Goal: Task Accomplishment & Management: Complete application form

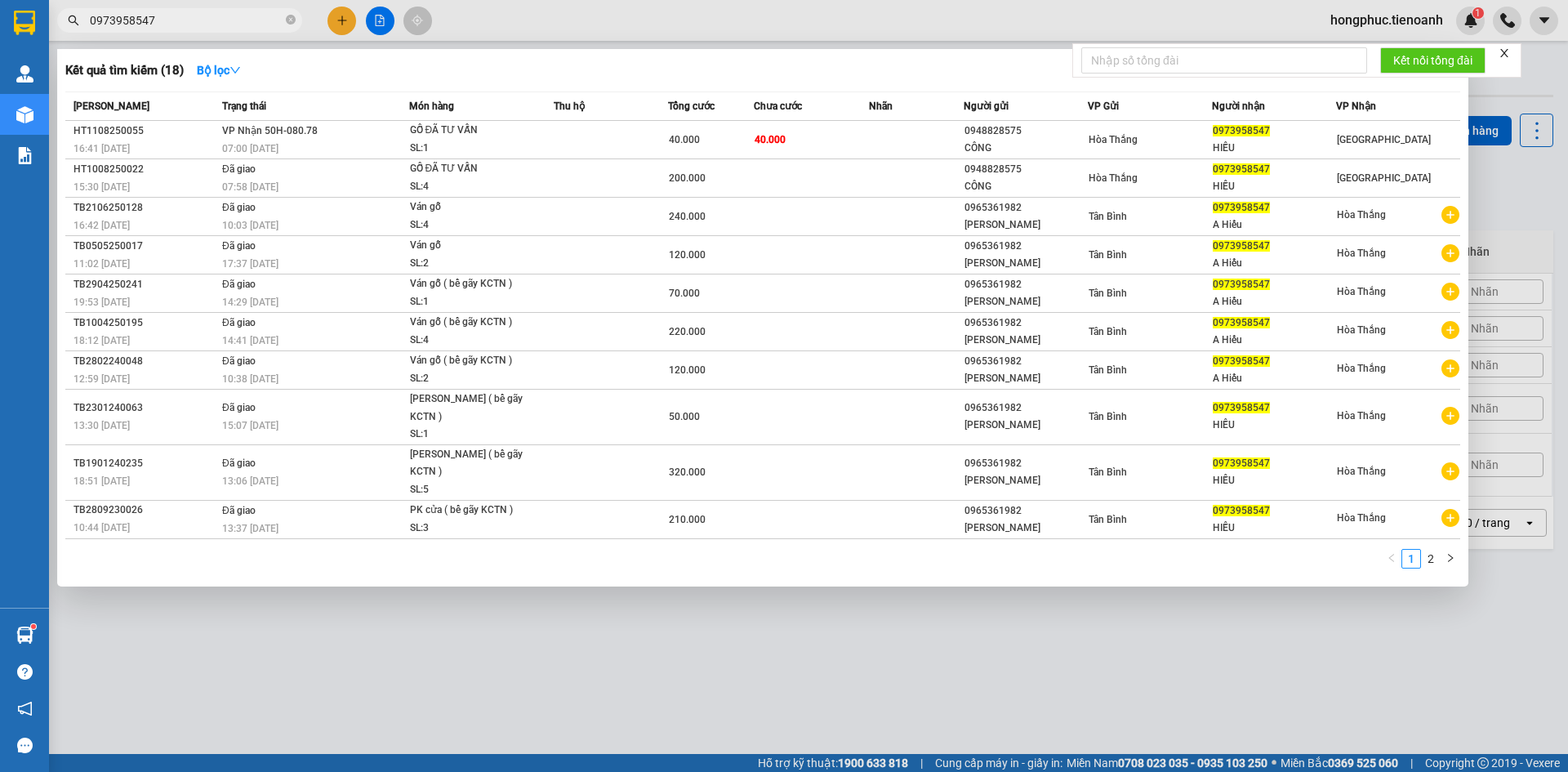
click at [285, 20] on span "0973958547" at bounding box center [179, 20] width 245 height 25
click at [241, 20] on input "0973958547" at bounding box center [186, 21] width 193 height 18
click at [290, 22] on icon "close-circle" at bounding box center [291, 20] width 10 height 10
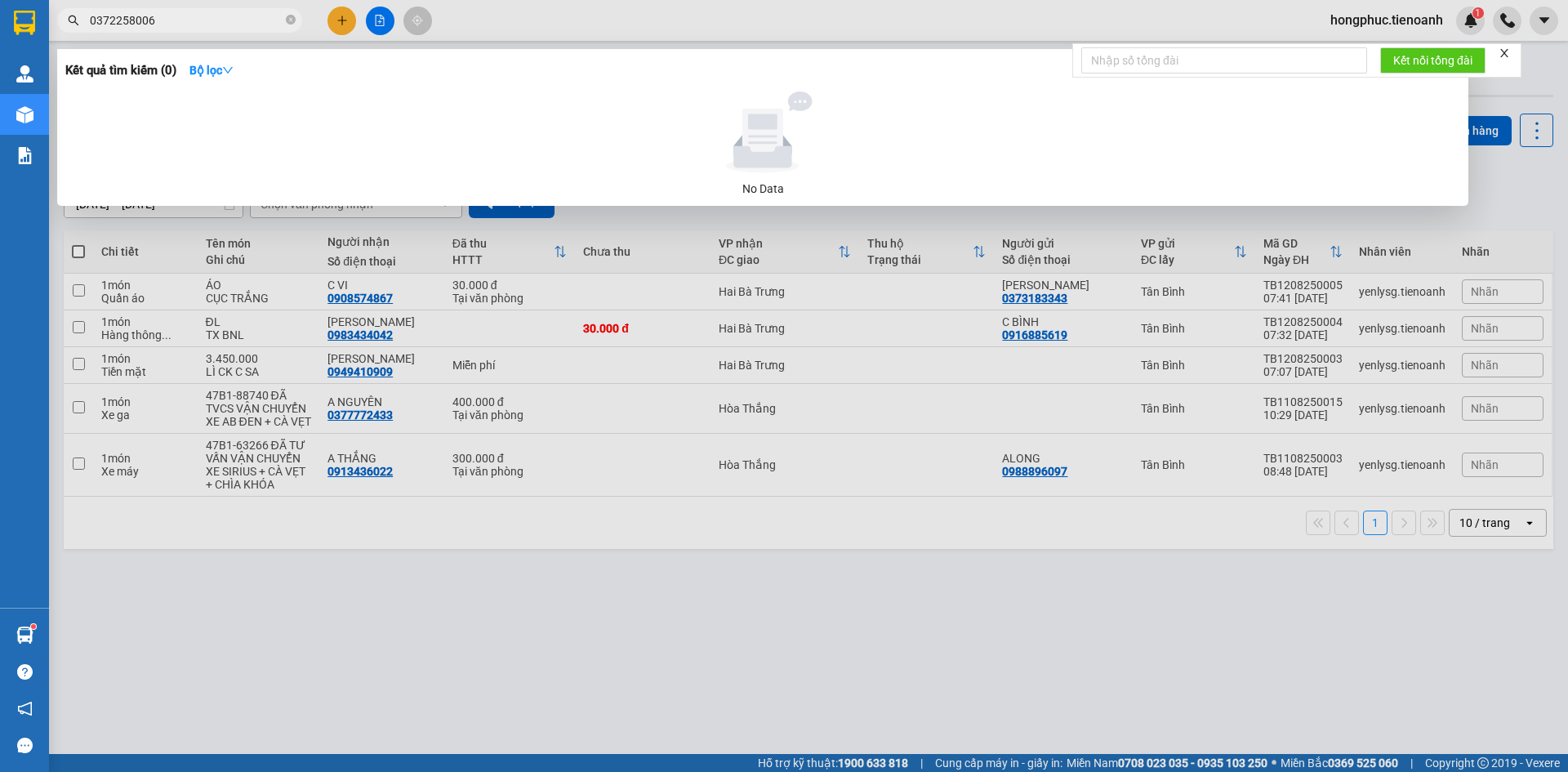
type input "0372258006"
drag, startPoint x: 288, startPoint y: 22, endPoint x: 271, endPoint y: 22, distance: 17.0
click at [280, 22] on span "0372258006" at bounding box center [179, 20] width 245 height 25
click at [235, 22] on input "0372258006" at bounding box center [186, 21] width 193 height 18
click at [290, 22] on icon "close-circle" at bounding box center [291, 20] width 10 height 10
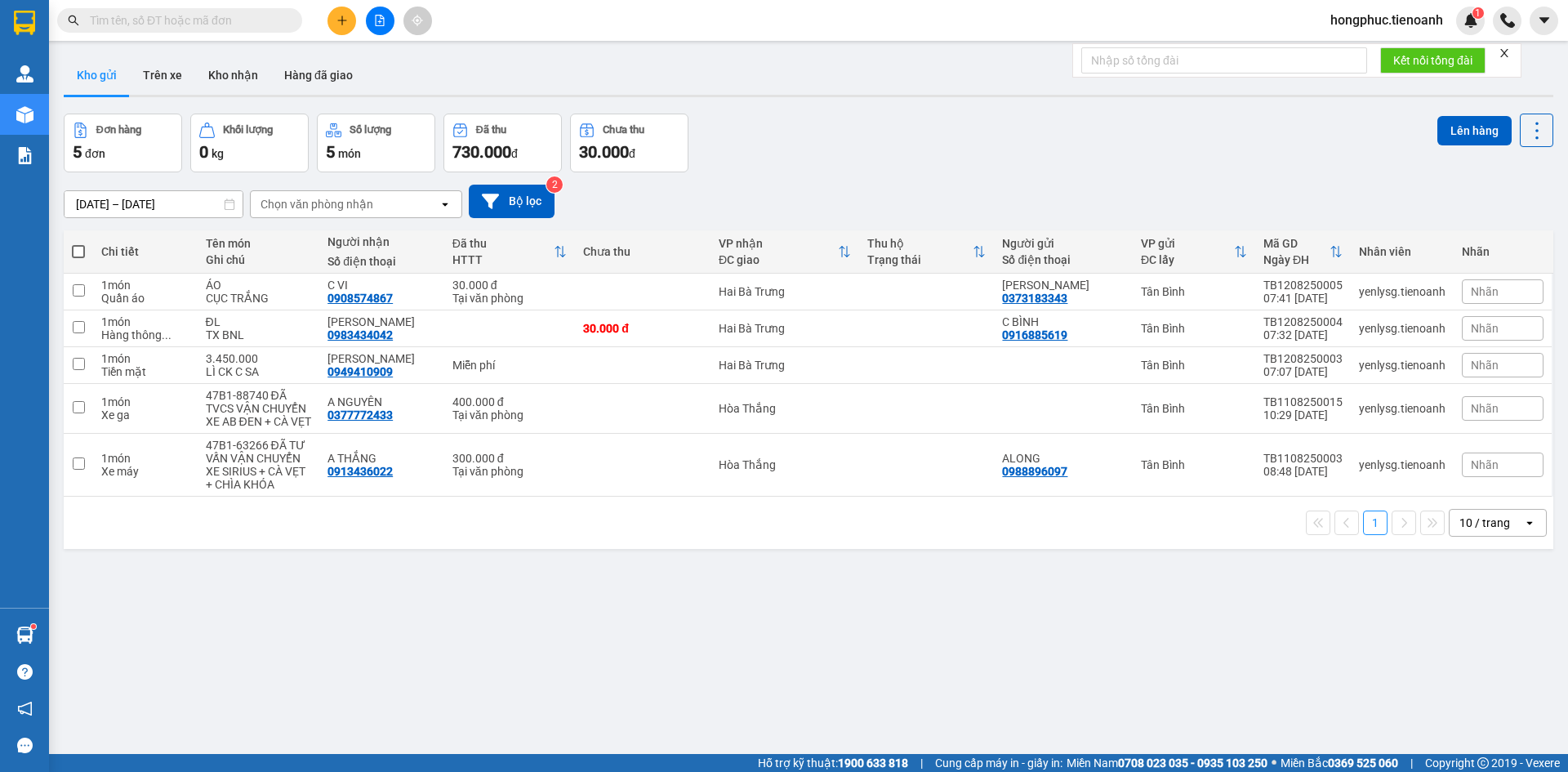
click at [223, 24] on input "text" at bounding box center [186, 21] width 193 height 18
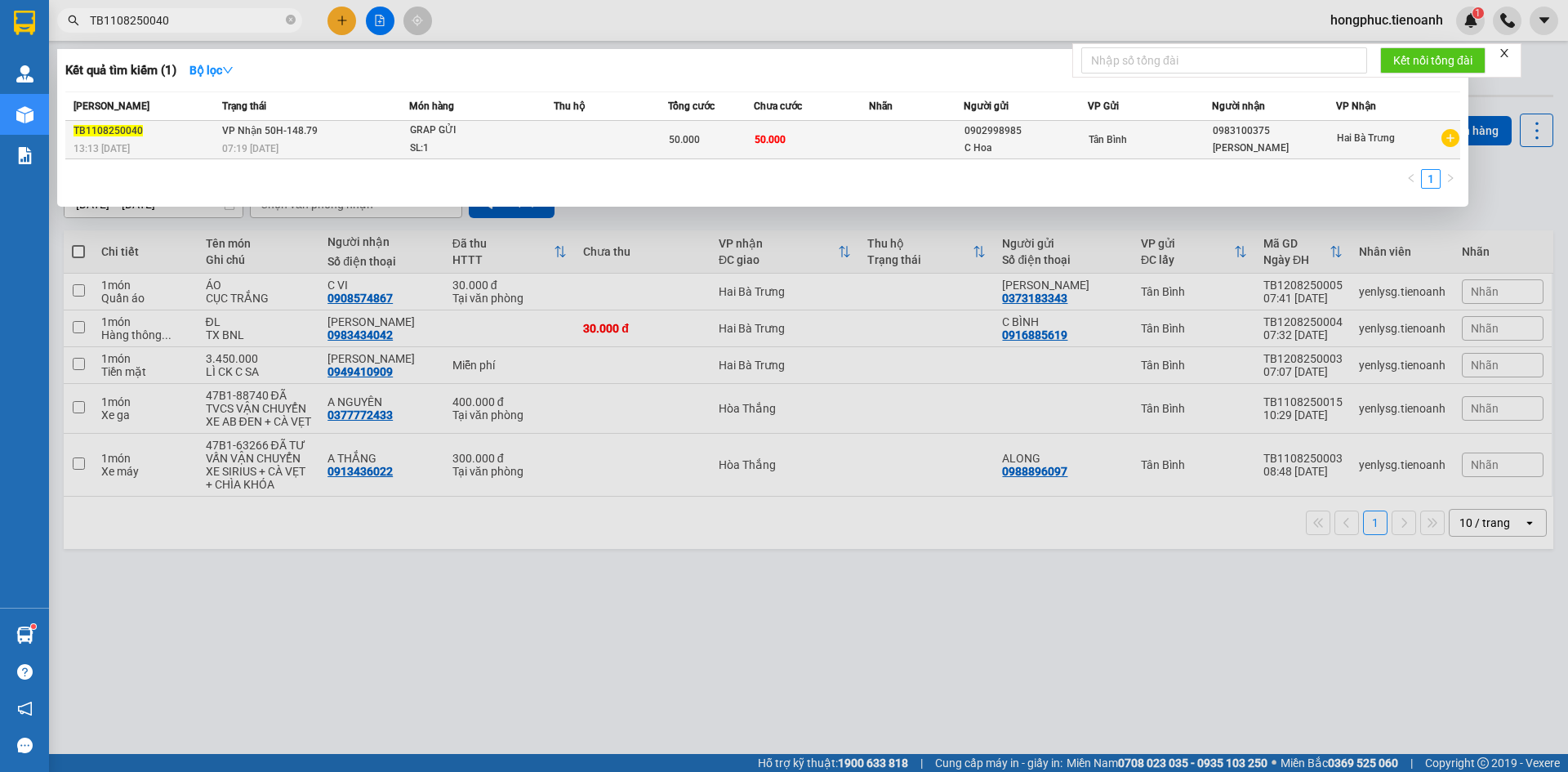
type input "TB1108250040"
click at [401, 146] on div "07:19 [DATE]" at bounding box center [315, 149] width 186 height 18
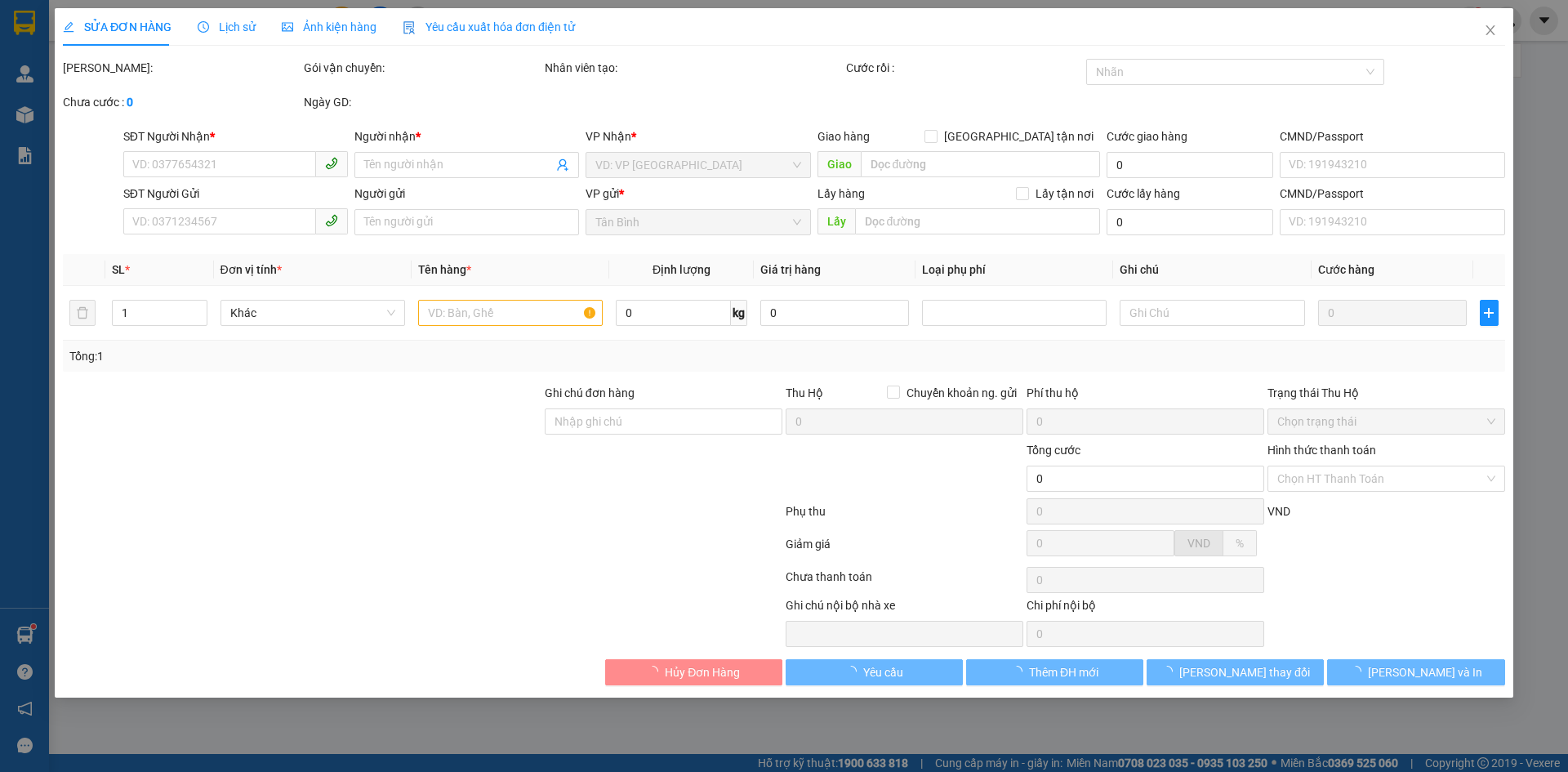
type input "0983100375"
type input "[PERSON_NAME]"
type input "0902998985"
type input "C Hoa"
type input "50.000"
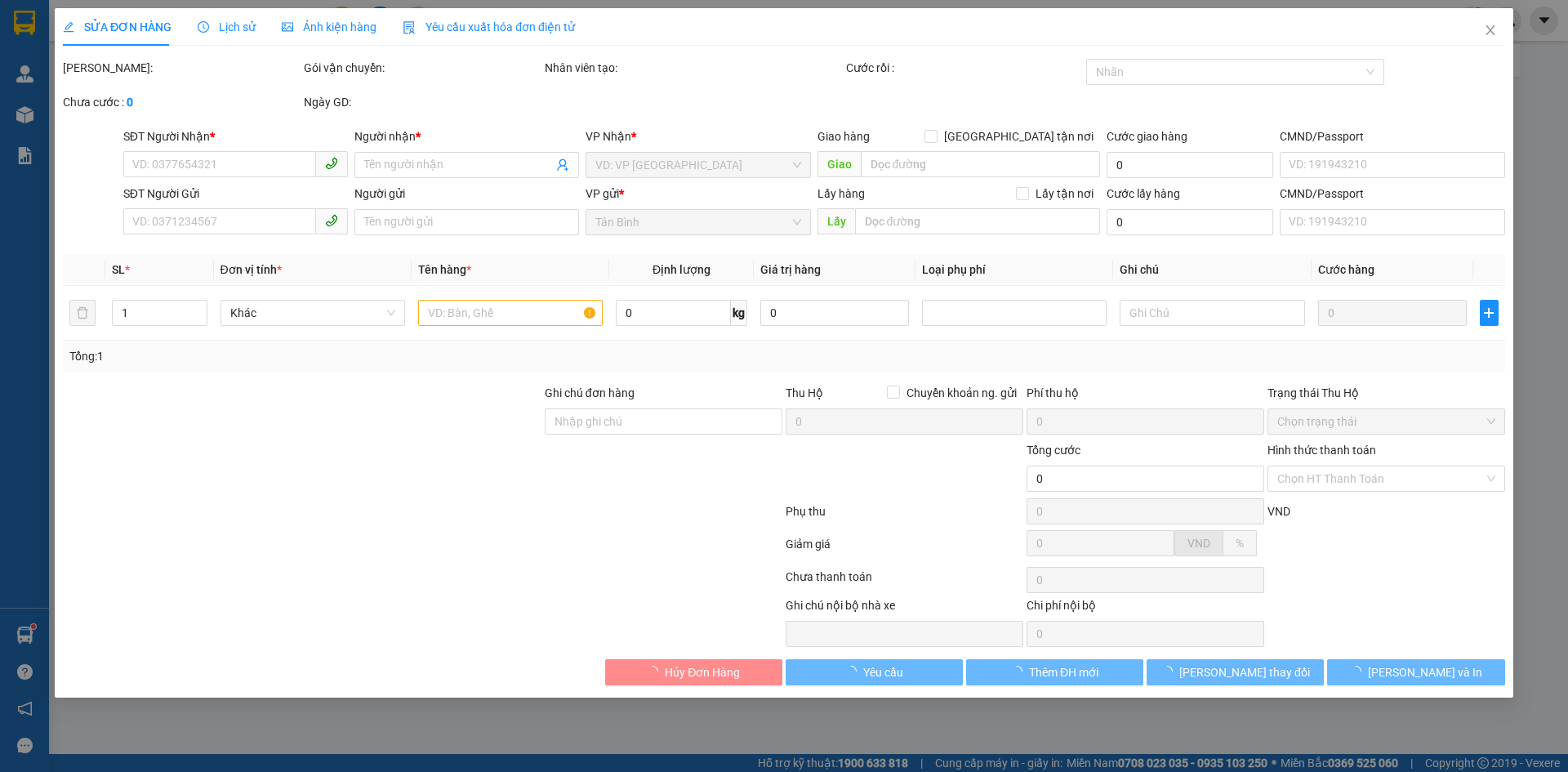
type input "50.000"
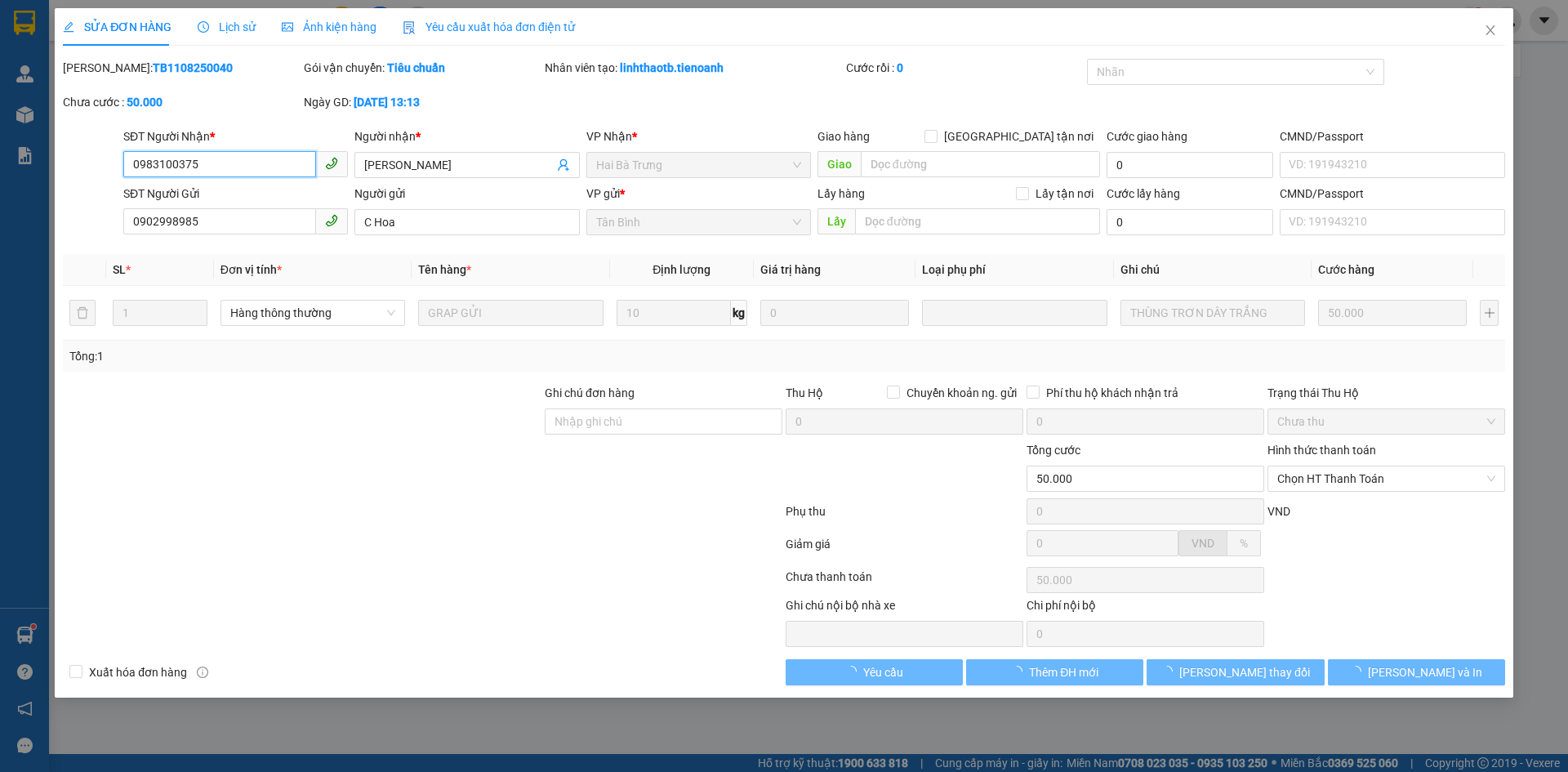
click at [232, 21] on span "Lịch sử" at bounding box center [227, 27] width 58 height 13
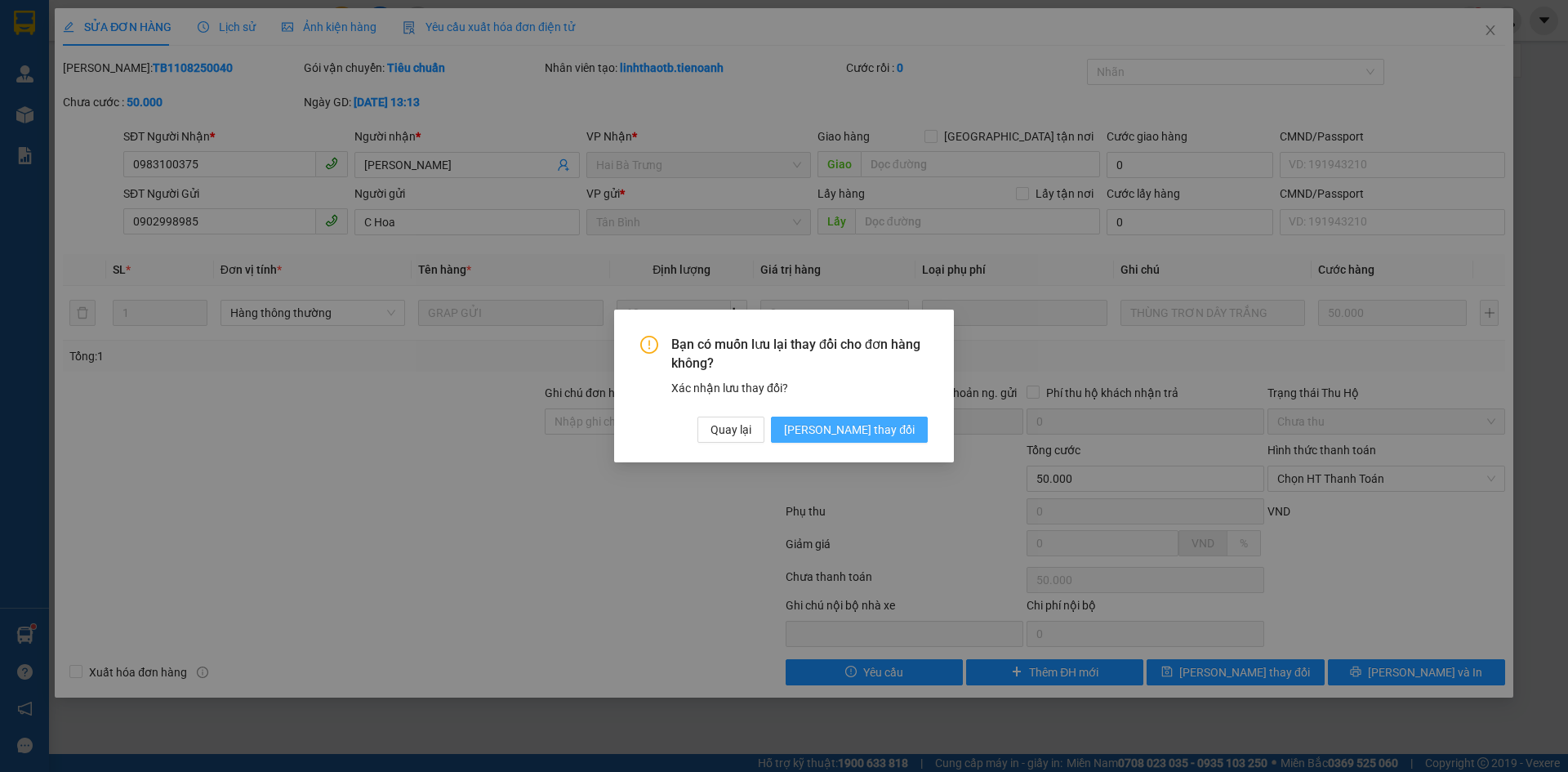
click at [877, 418] on button "[PERSON_NAME] thay đổi" at bounding box center [849, 429] width 157 height 27
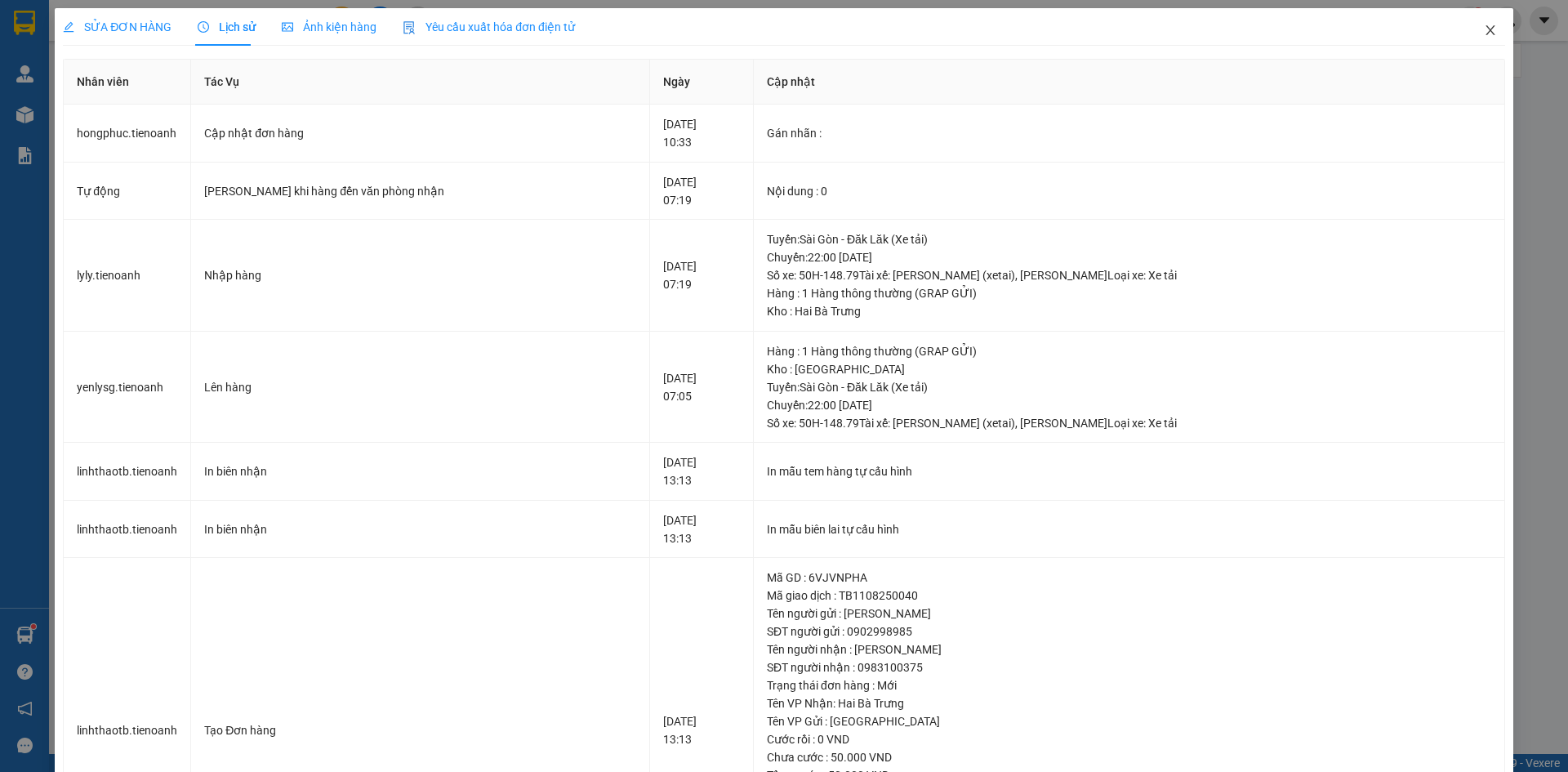
drag, startPoint x: 1485, startPoint y: 32, endPoint x: 1012, endPoint y: 31, distance: 473.0
click at [1484, 32] on icon "close" at bounding box center [1490, 30] width 13 height 13
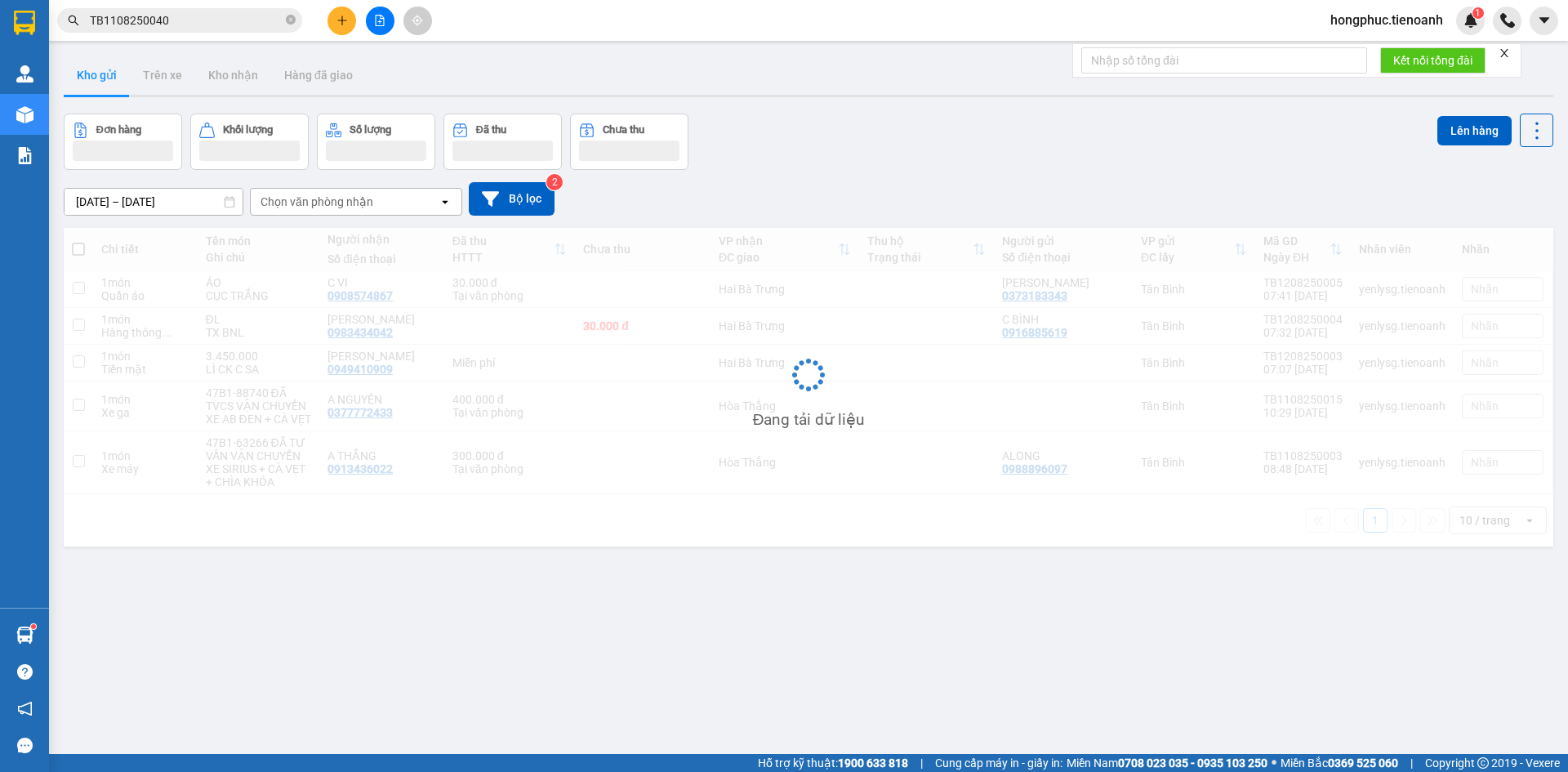
click at [229, 19] on input "TB1108250040" at bounding box center [186, 21] width 193 height 18
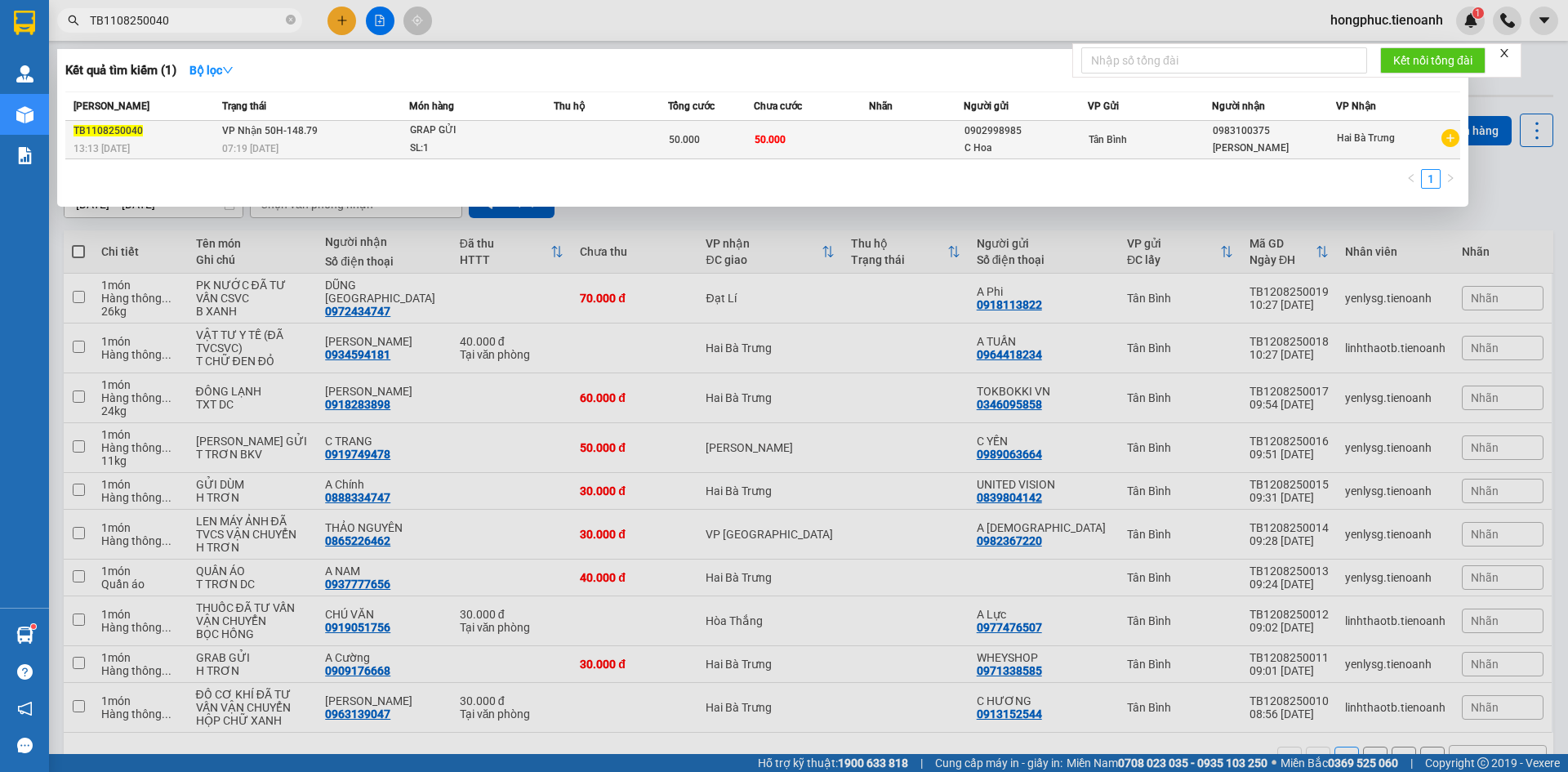
click at [216, 132] on div "TB1108250040" at bounding box center [146, 130] width 144 height 17
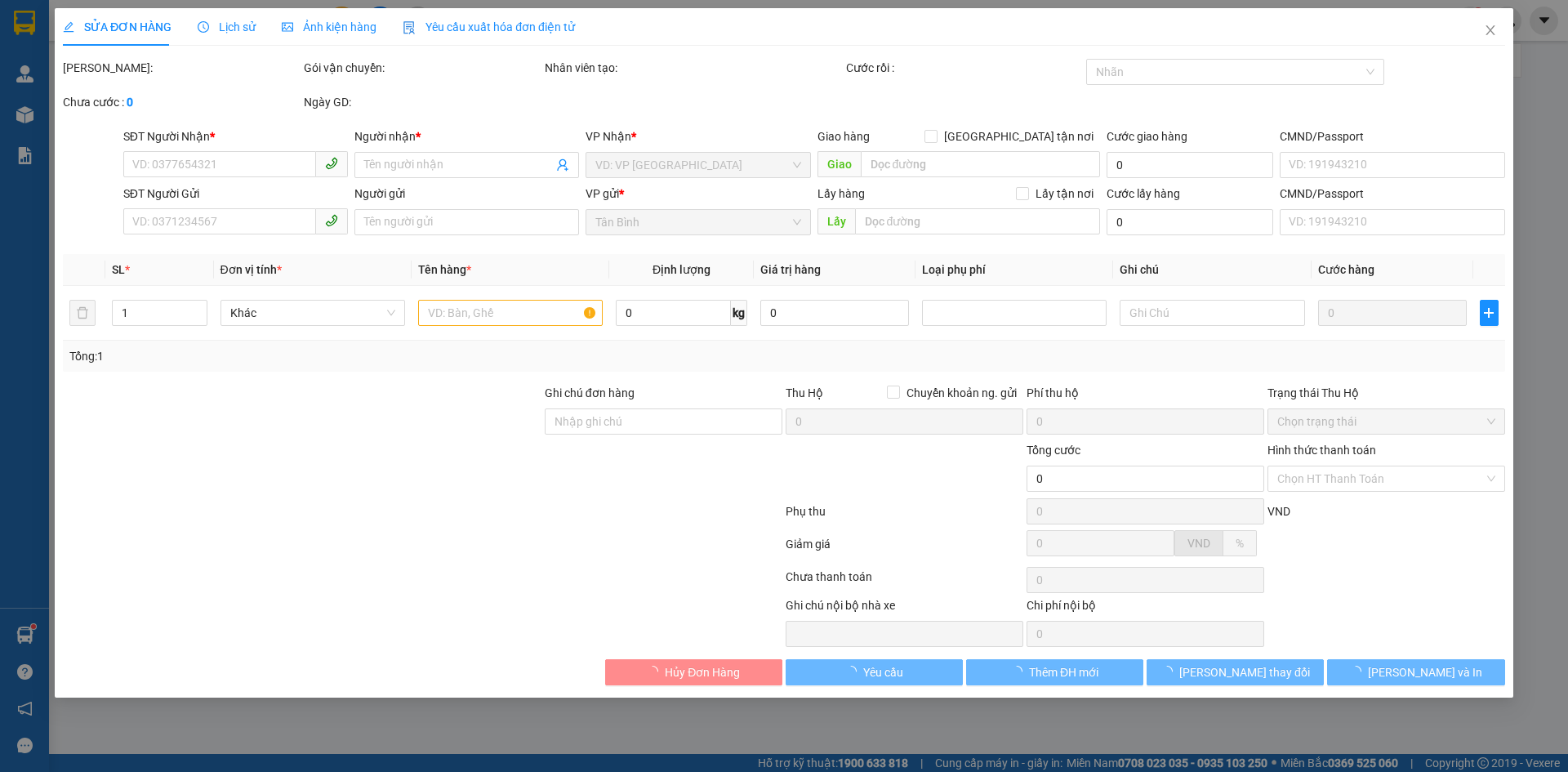
type input "0983100375"
type input "[PERSON_NAME]"
type input "0902998985"
type input "C Hoa"
type input "50.000"
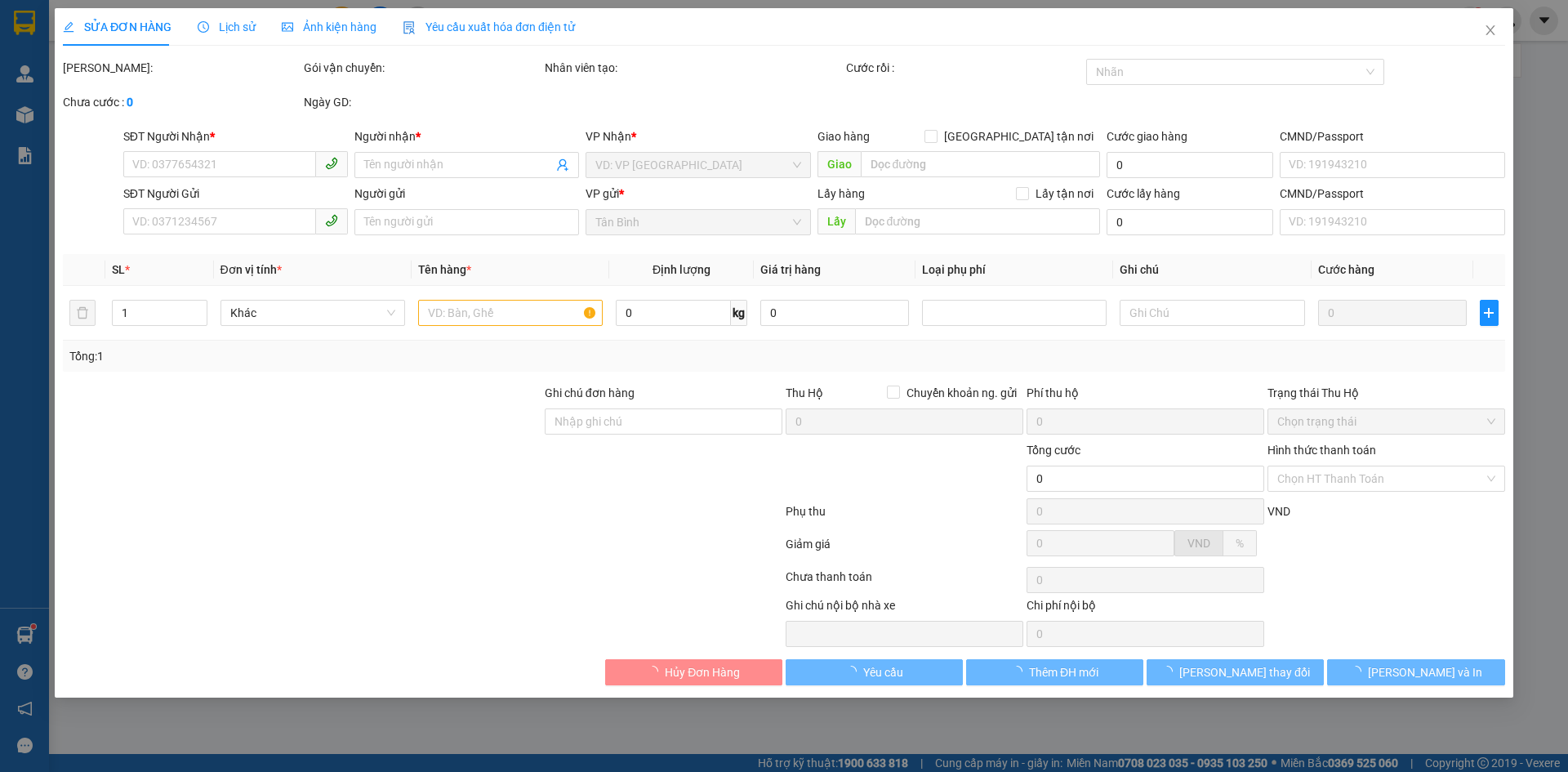
type input "50.000"
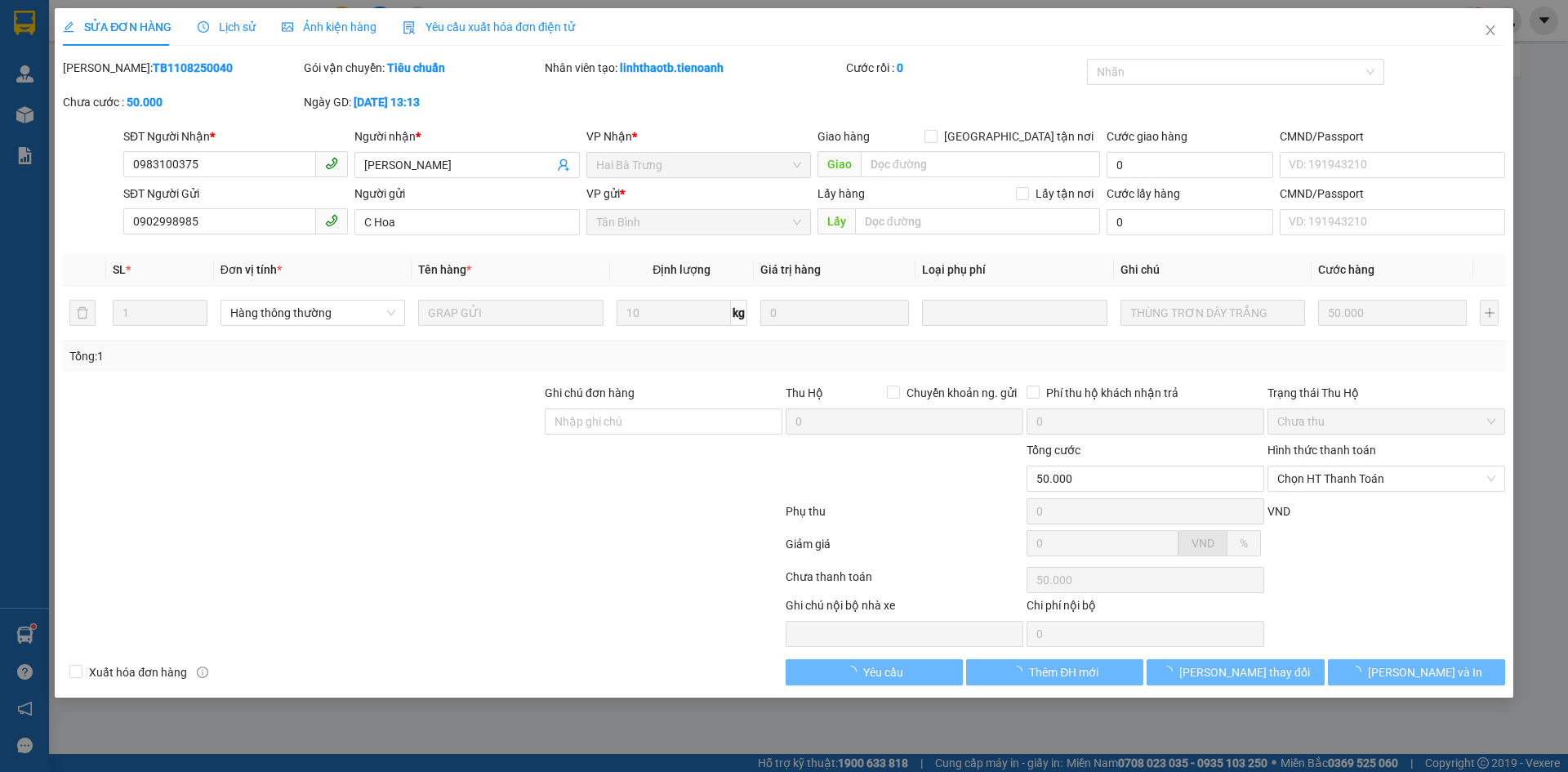
click at [243, 35] on div "Lịch sử" at bounding box center [227, 27] width 58 height 37
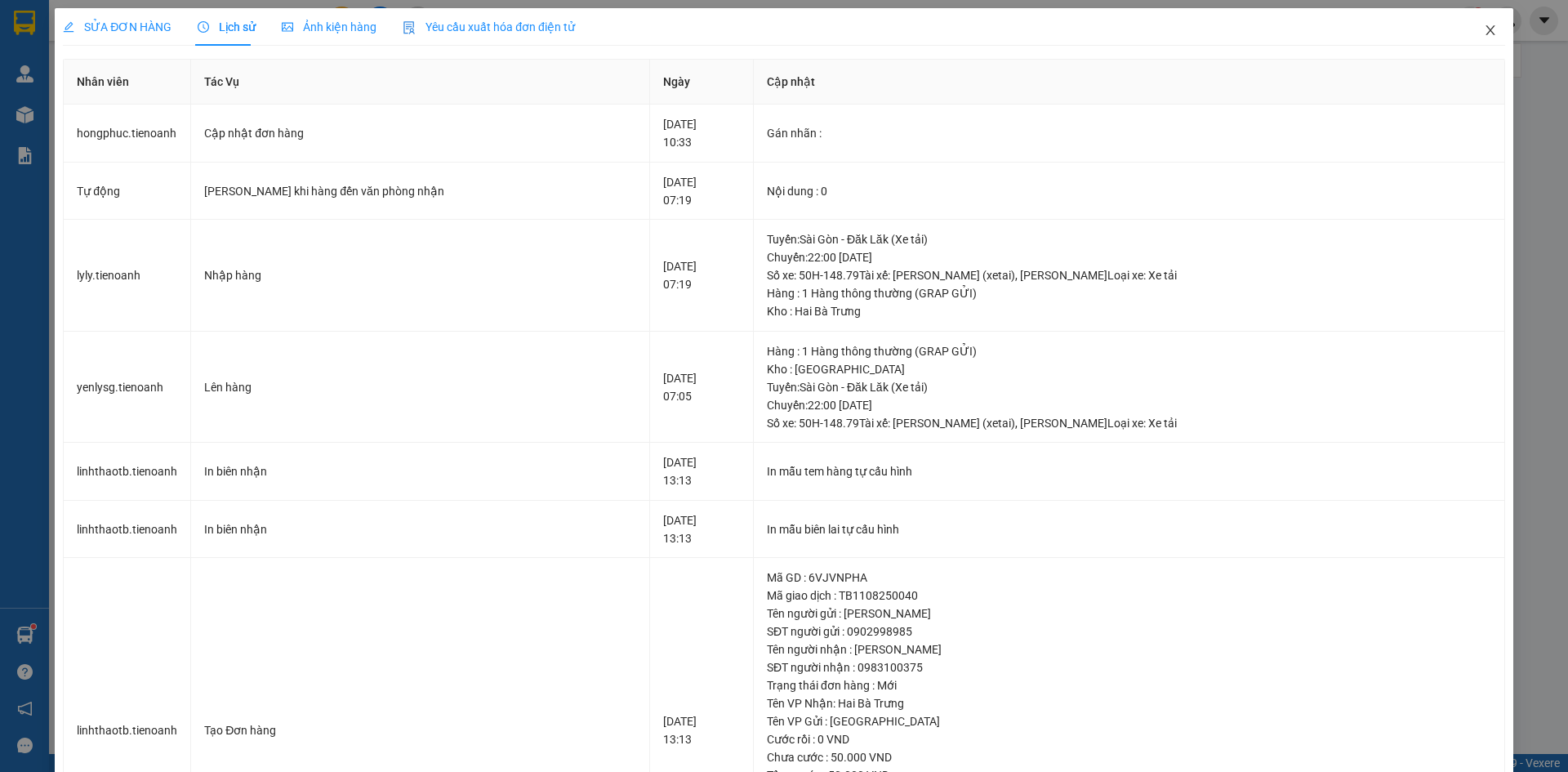
click at [1485, 29] on span "Close" at bounding box center [1490, 31] width 45 height 45
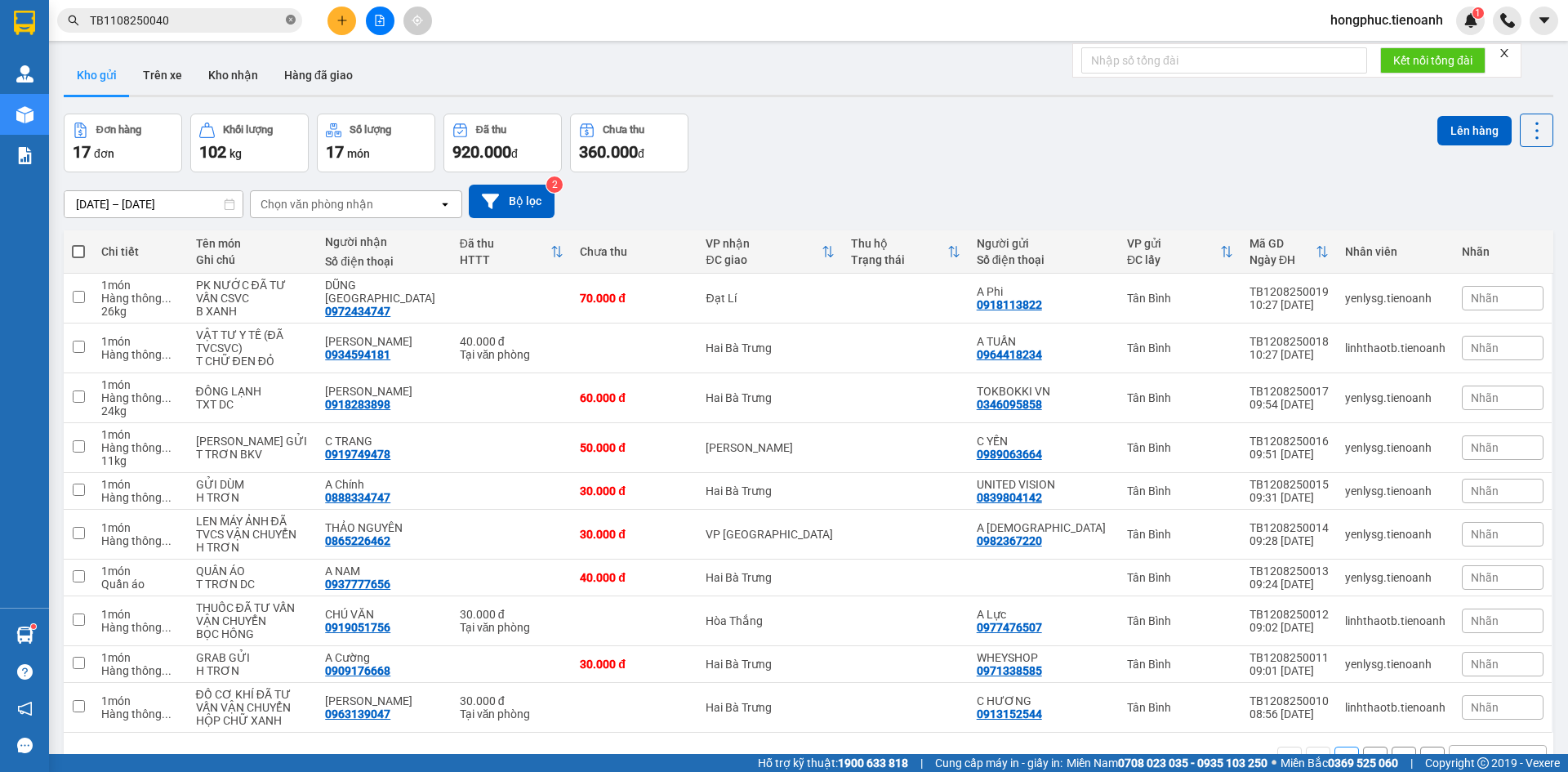
click at [294, 21] on icon "close-circle" at bounding box center [291, 20] width 10 height 10
paste input "0938705074"
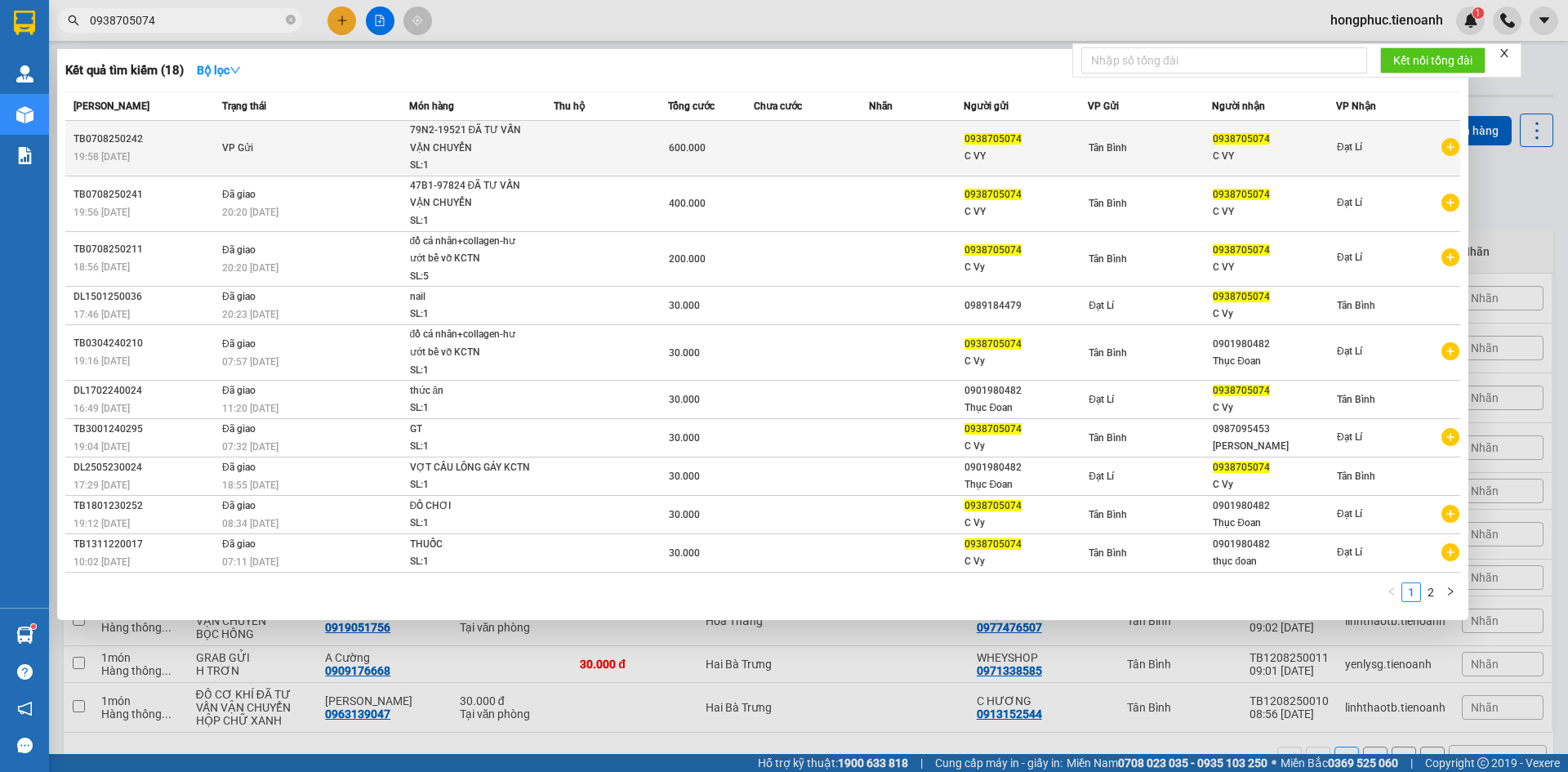
type input "0938705074"
click at [317, 166] on td "VP Gửi" at bounding box center [313, 149] width 191 height 55
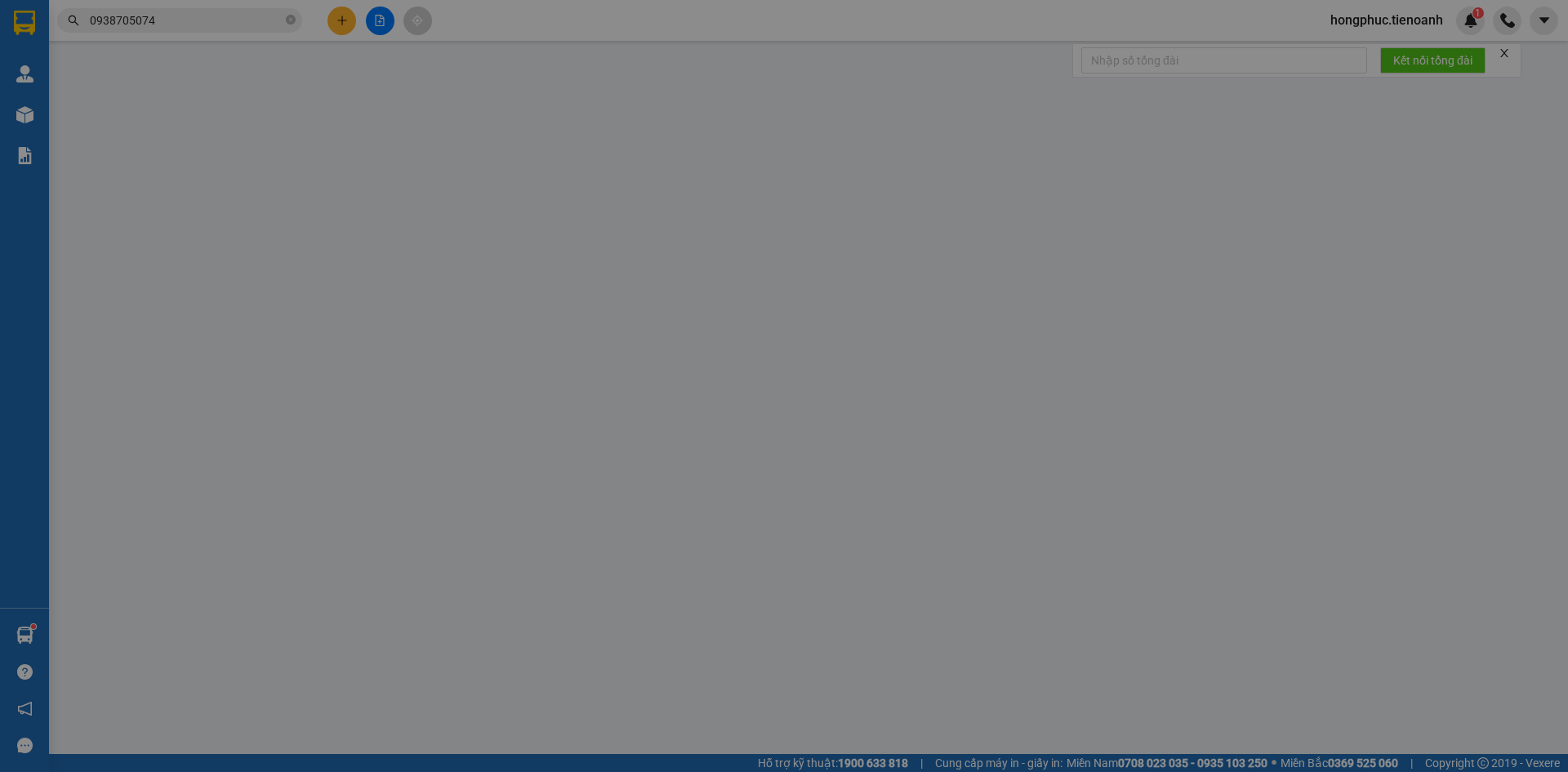
type input "0938705074"
type input "C VY"
type input "0938705074"
type input "C VY"
type input "06630002367"
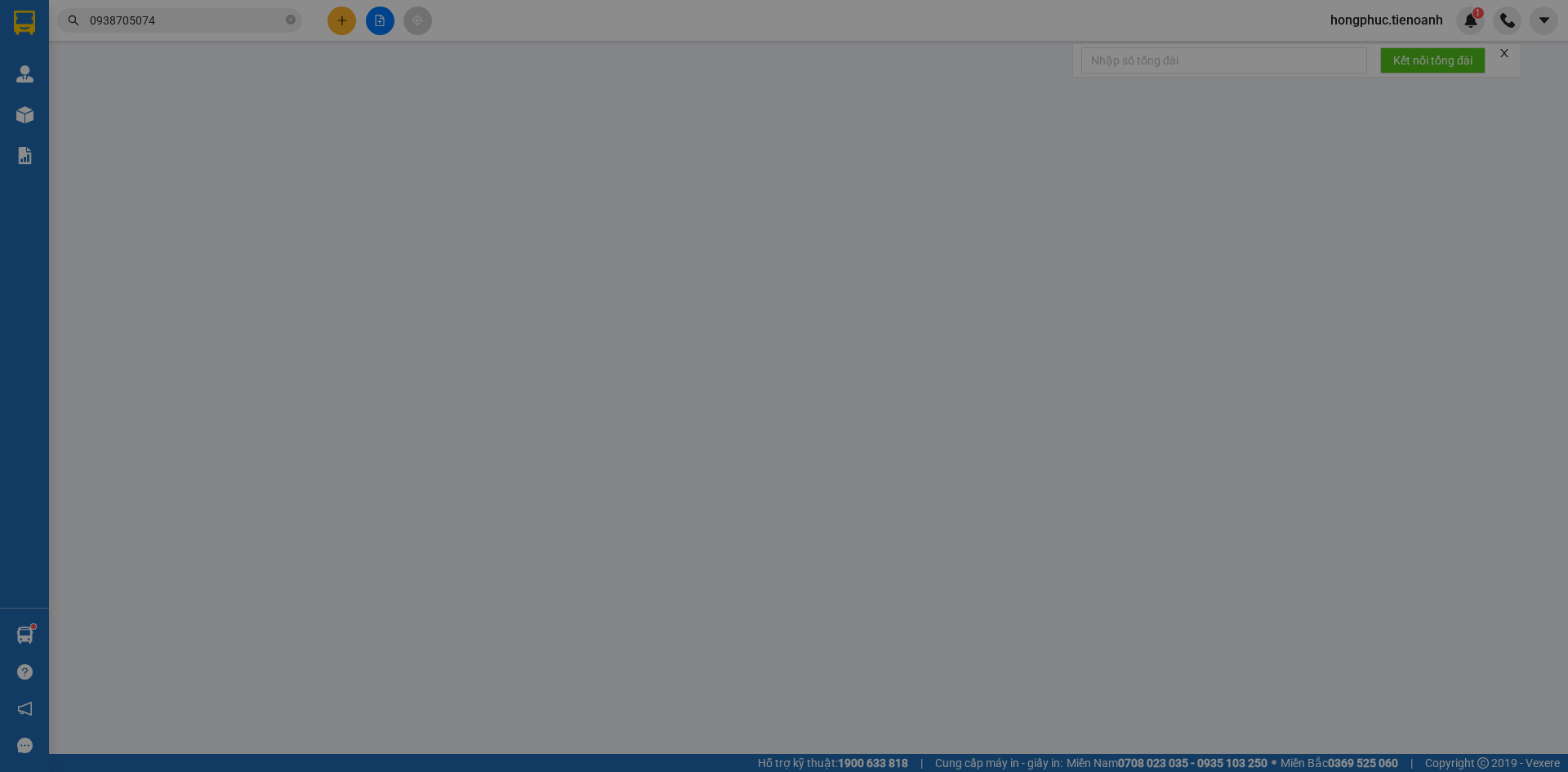
type input "600.000"
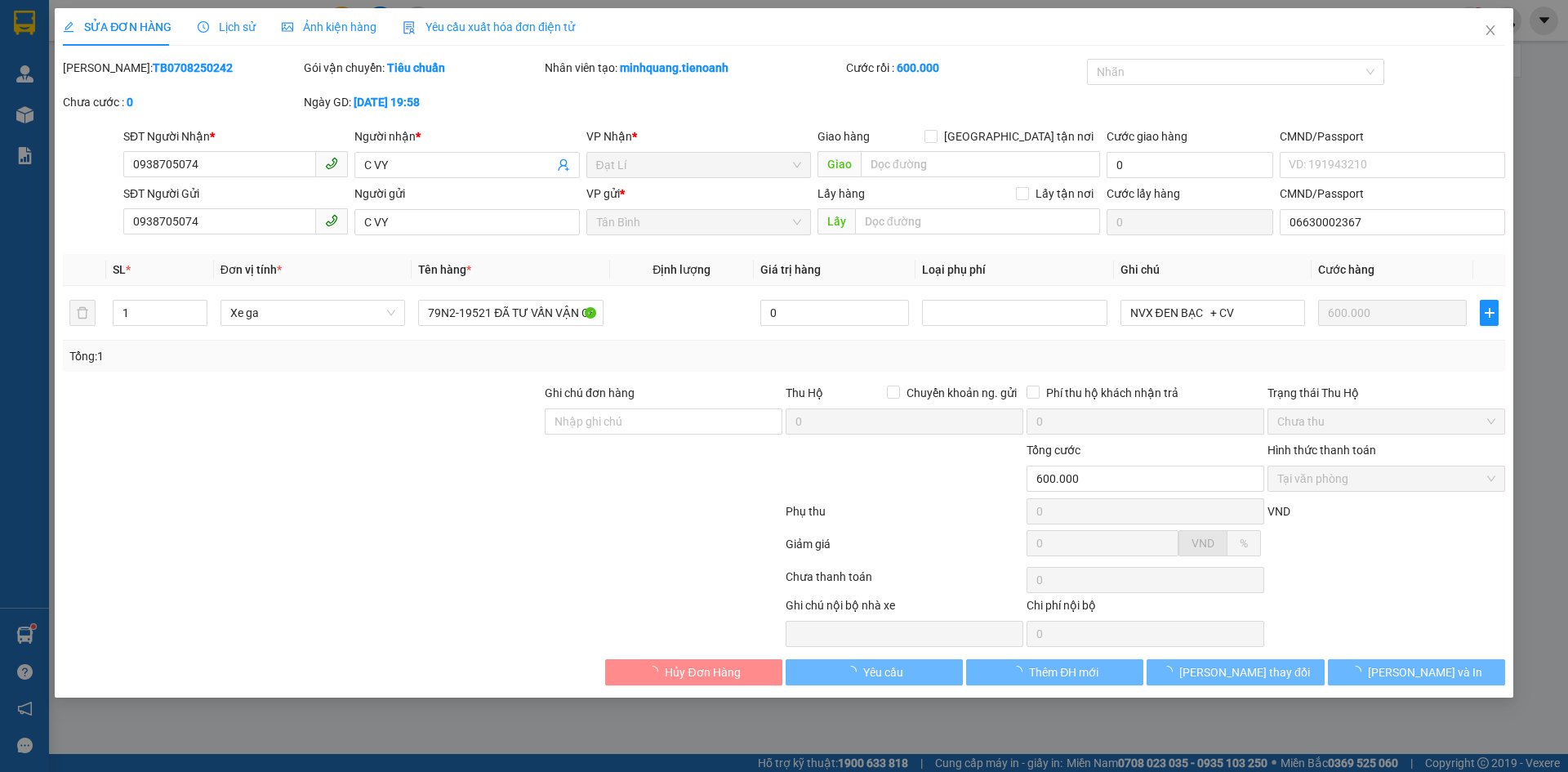
click at [246, 27] on span "Lịch sử" at bounding box center [227, 27] width 58 height 13
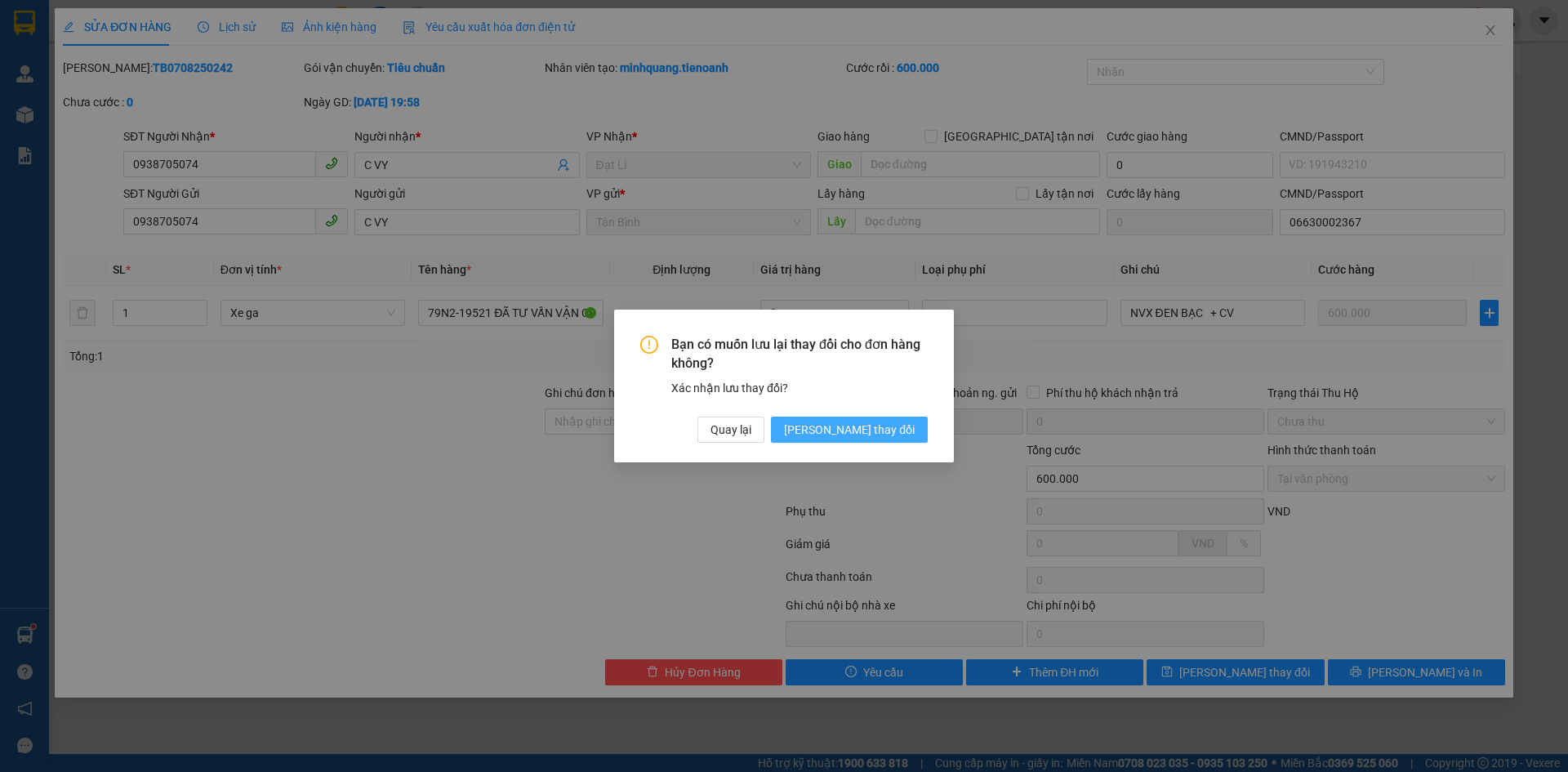
click at [887, 420] on span "[PERSON_NAME] thay đổi" at bounding box center [849, 429] width 131 height 18
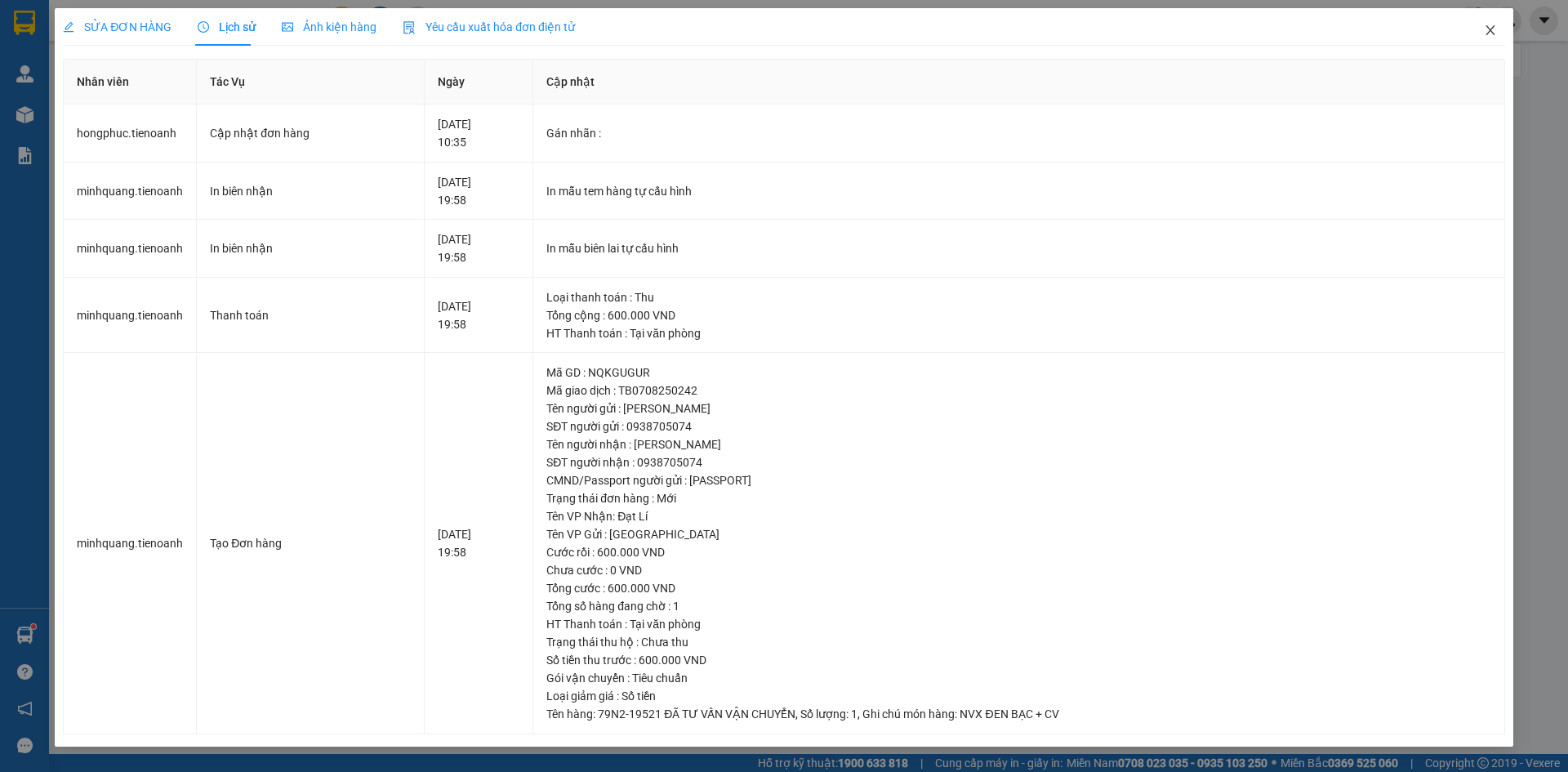
click at [1491, 30] on icon "close" at bounding box center [1489, 31] width 9 height 10
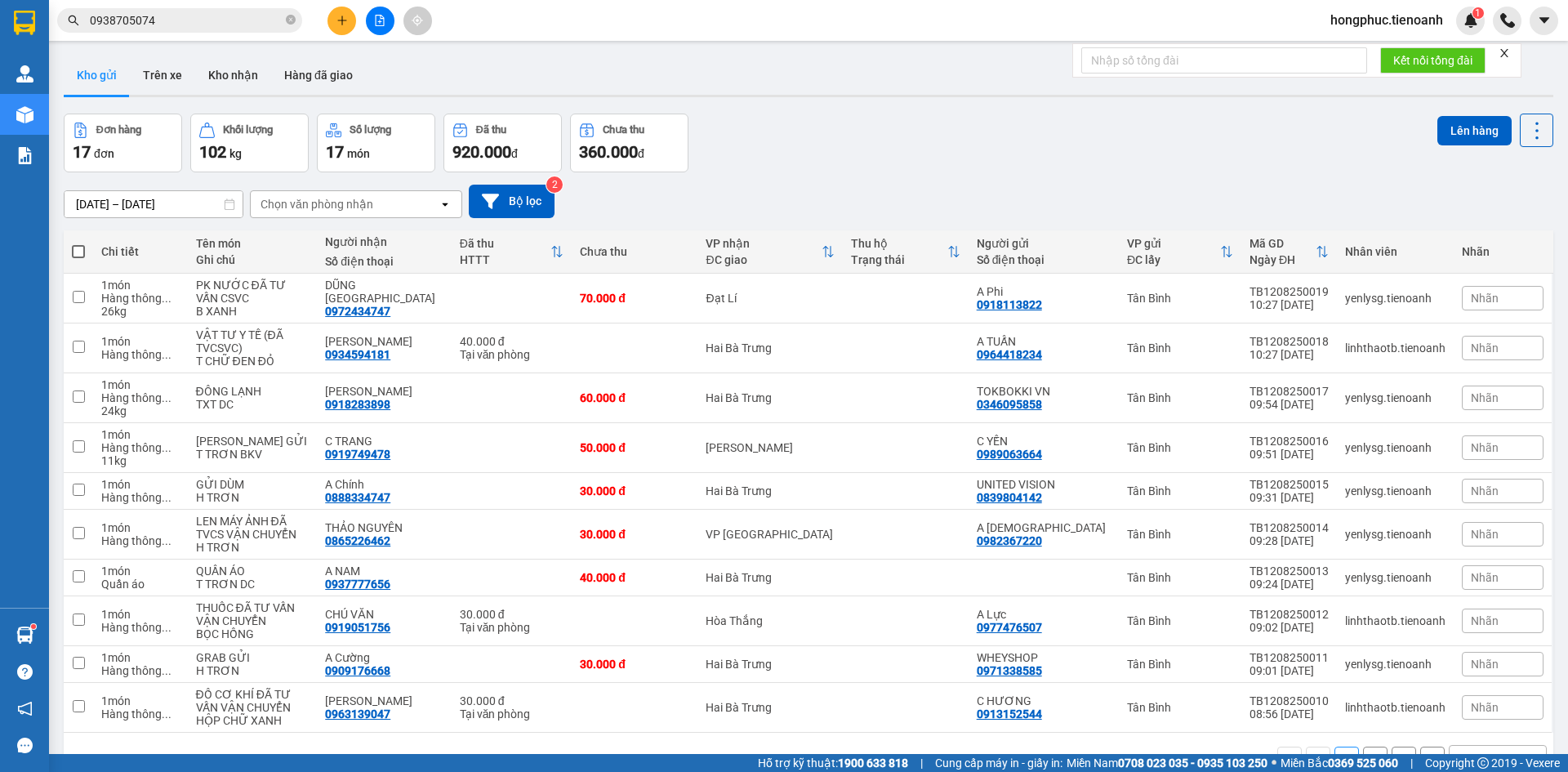
click at [213, 30] on span "0938705074" at bounding box center [179, 20] width 245 height 25
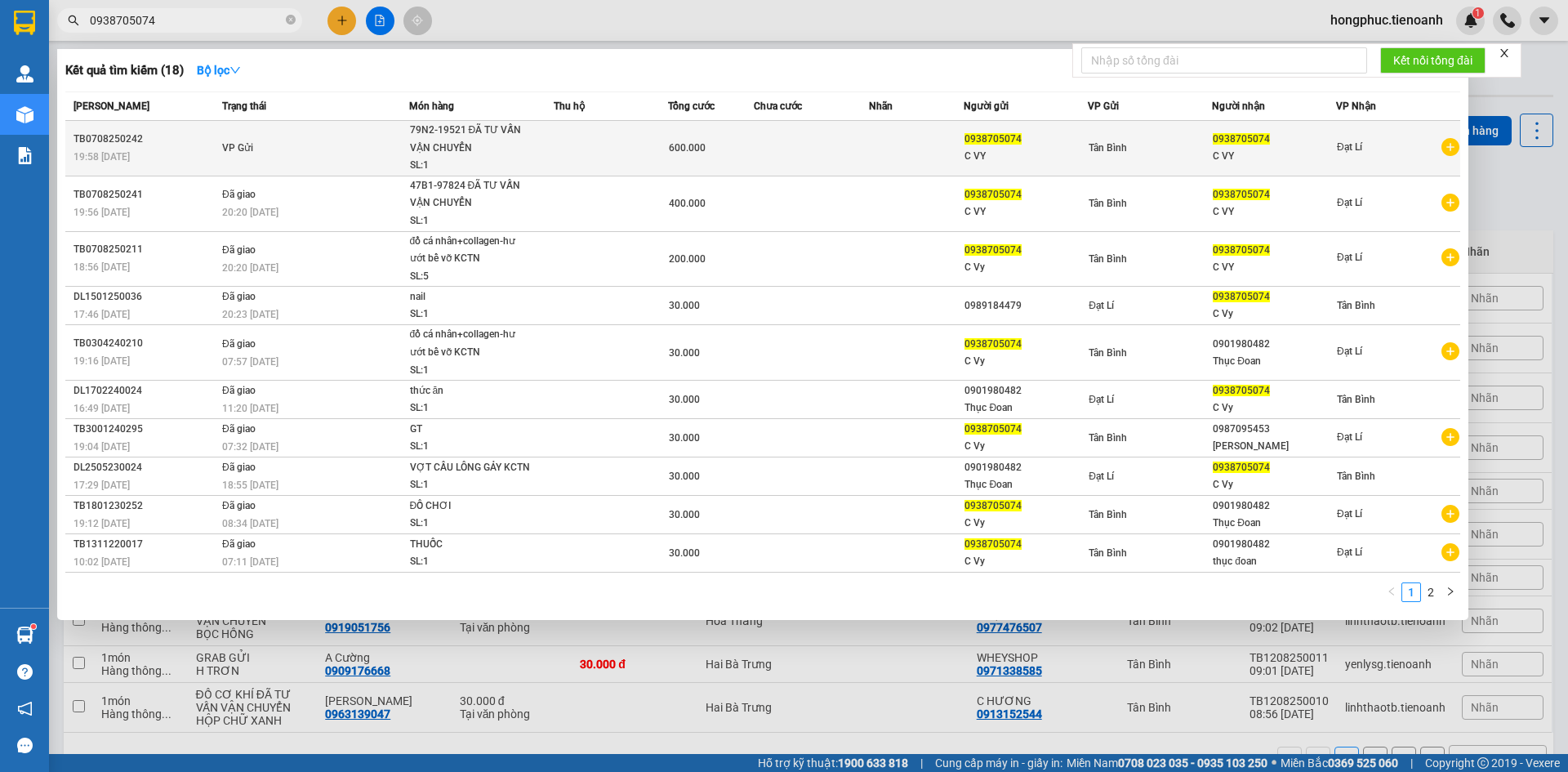
click at [223, 147] on span "VP Gửi" at bounding box center [238, 148] width 32 height 12
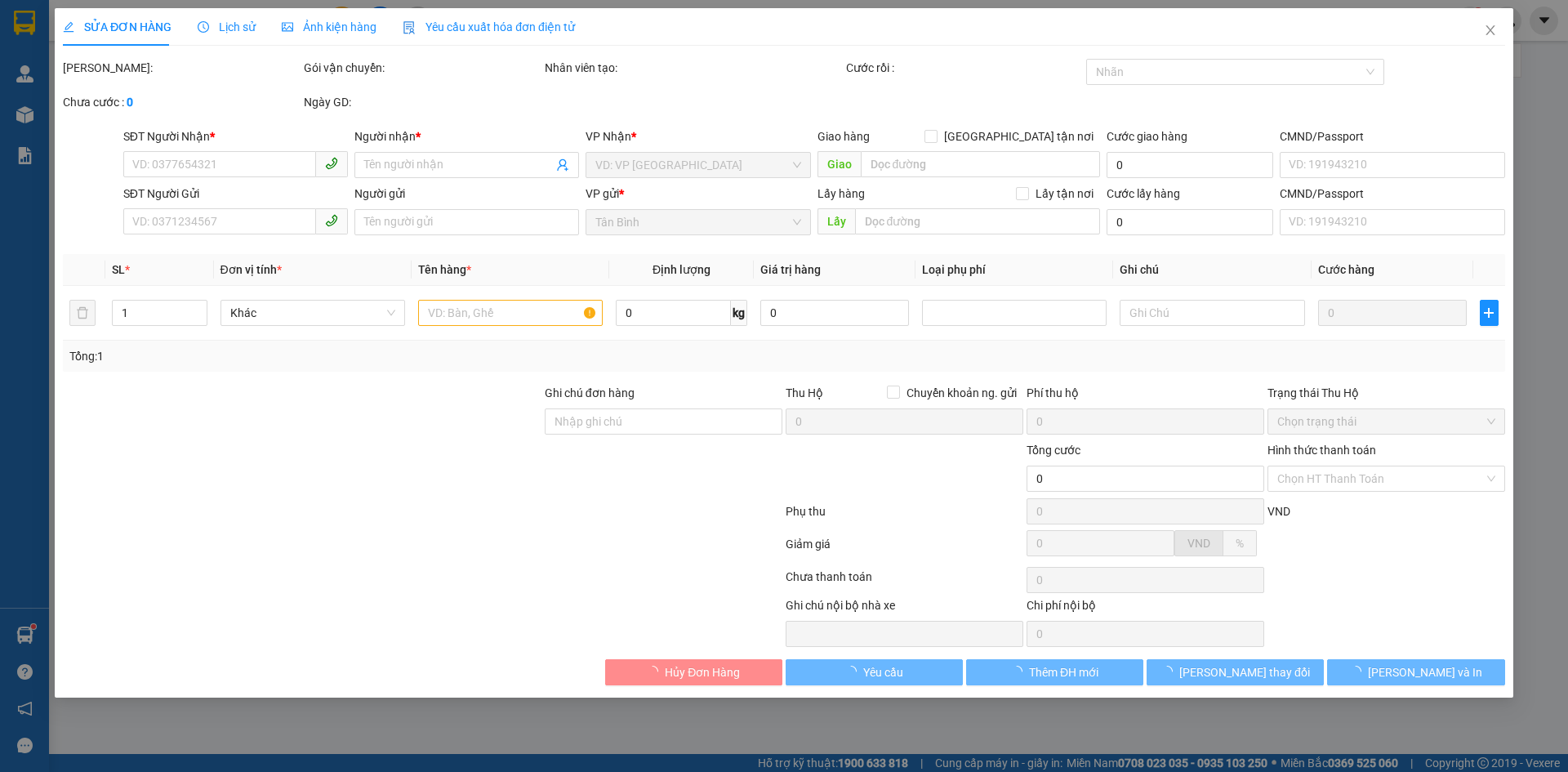
type input "0938705074"
type input "C VY"
type input "0938705074"
type input "C VY"
type input "06630002367"
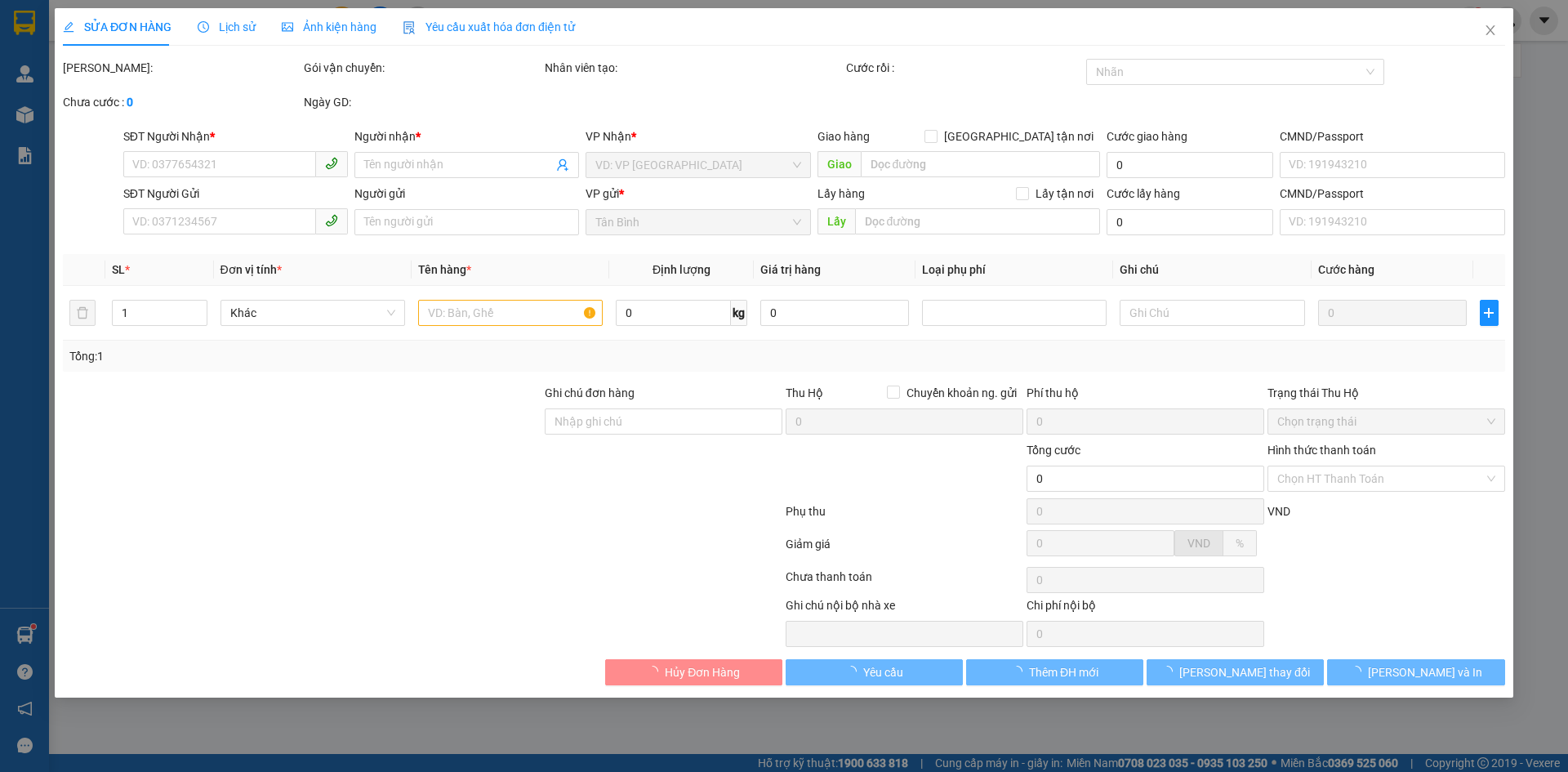
type input "600.000"
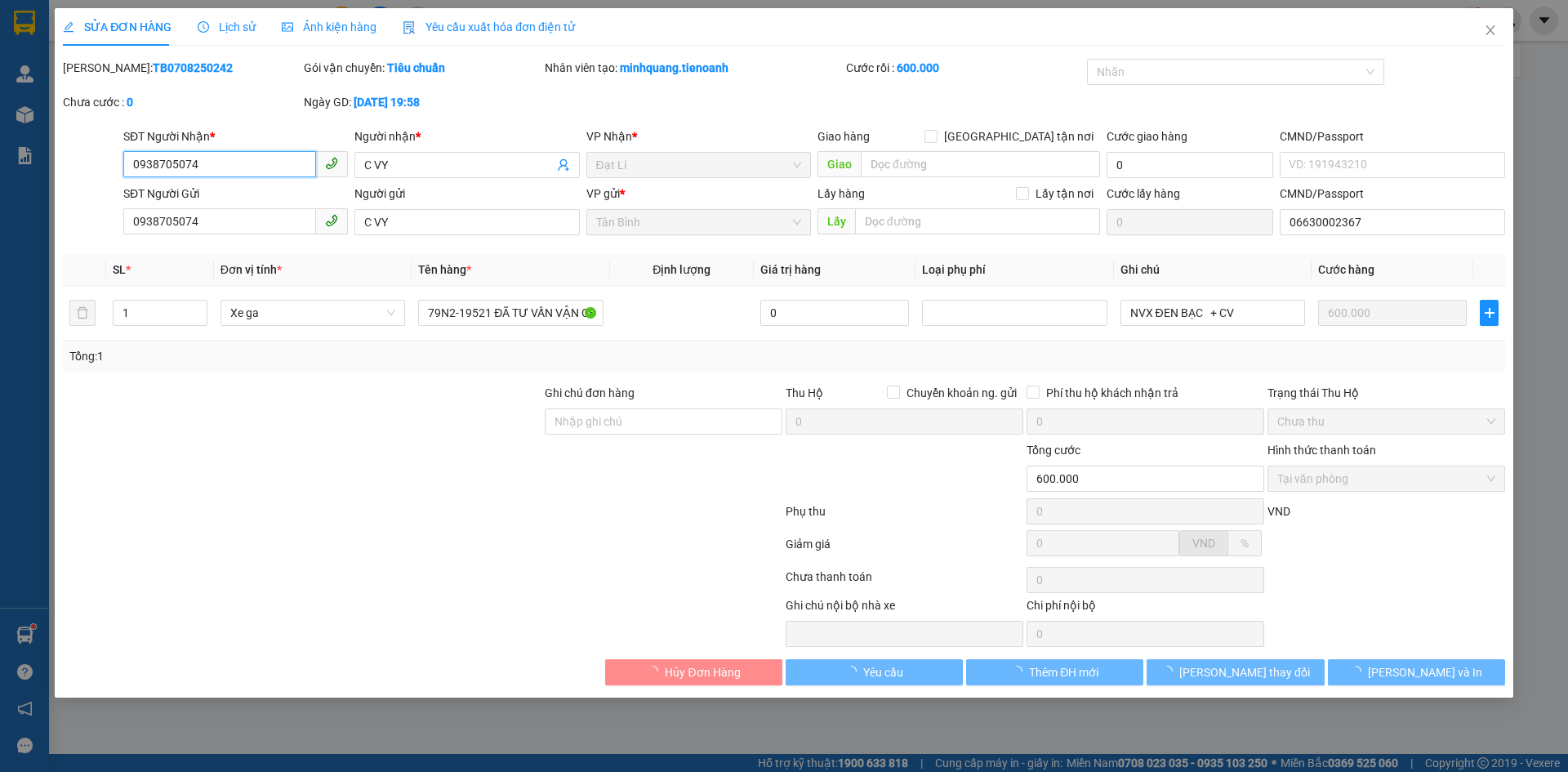
click at [221, 22] on span "Lịch sử" at bounding box center [227, 27] width 58 height 13
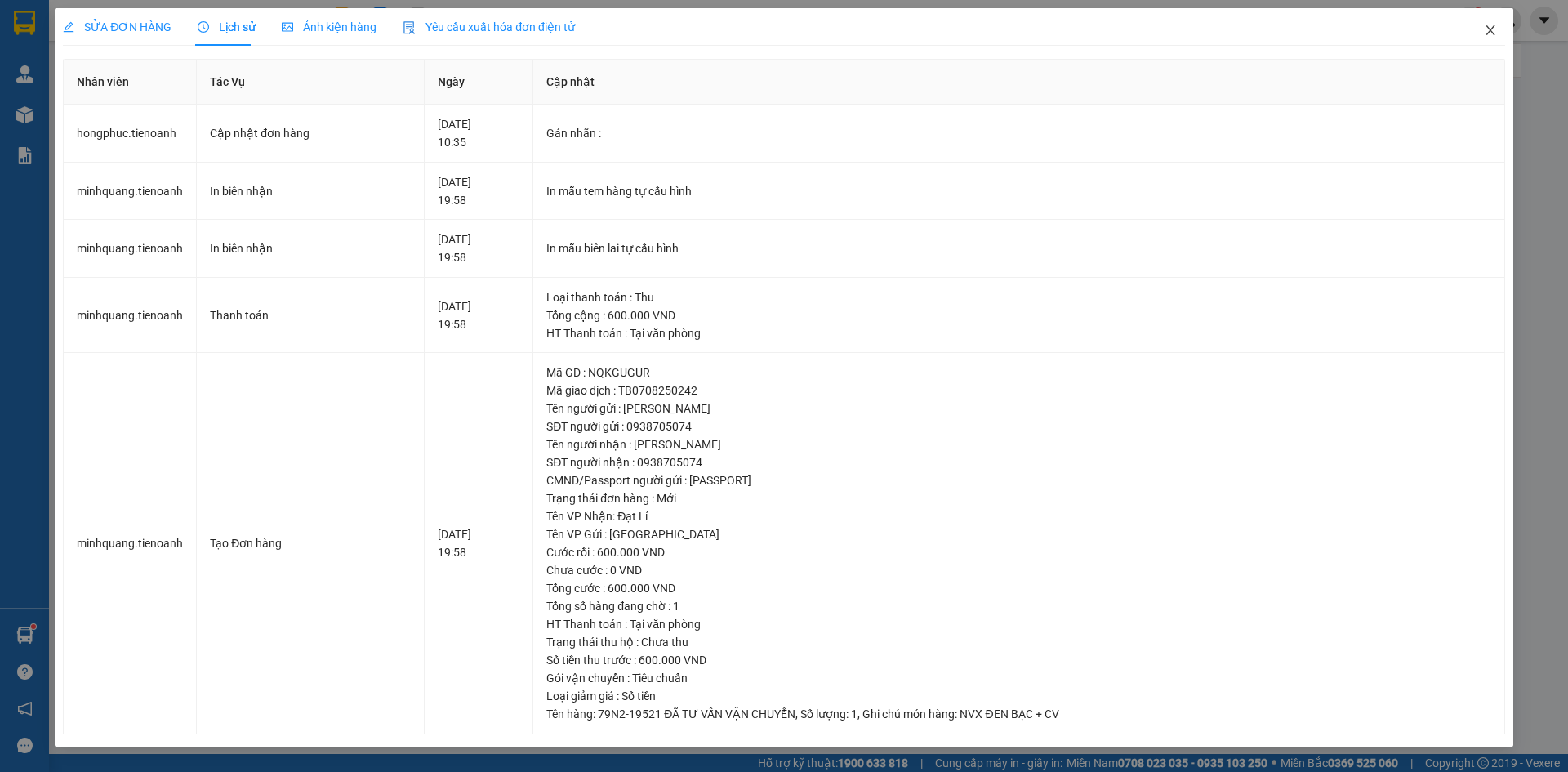
click at [1484, 31] on icon "close" at bounding box center [1490, 30] width 13 height 13
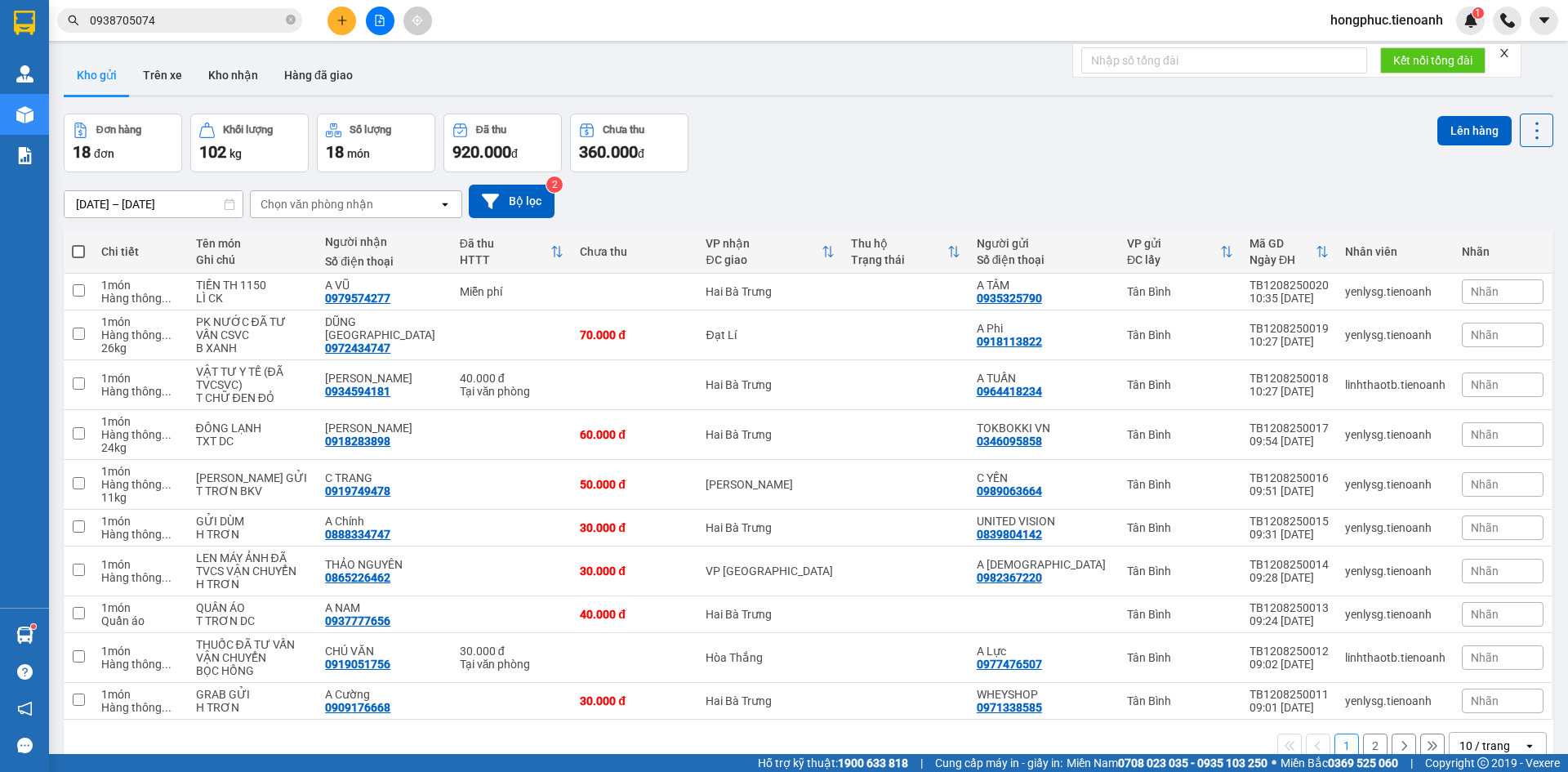
click at [214, 23] on input "0938705074" at bounding box center [186, 21] width 193 height 18
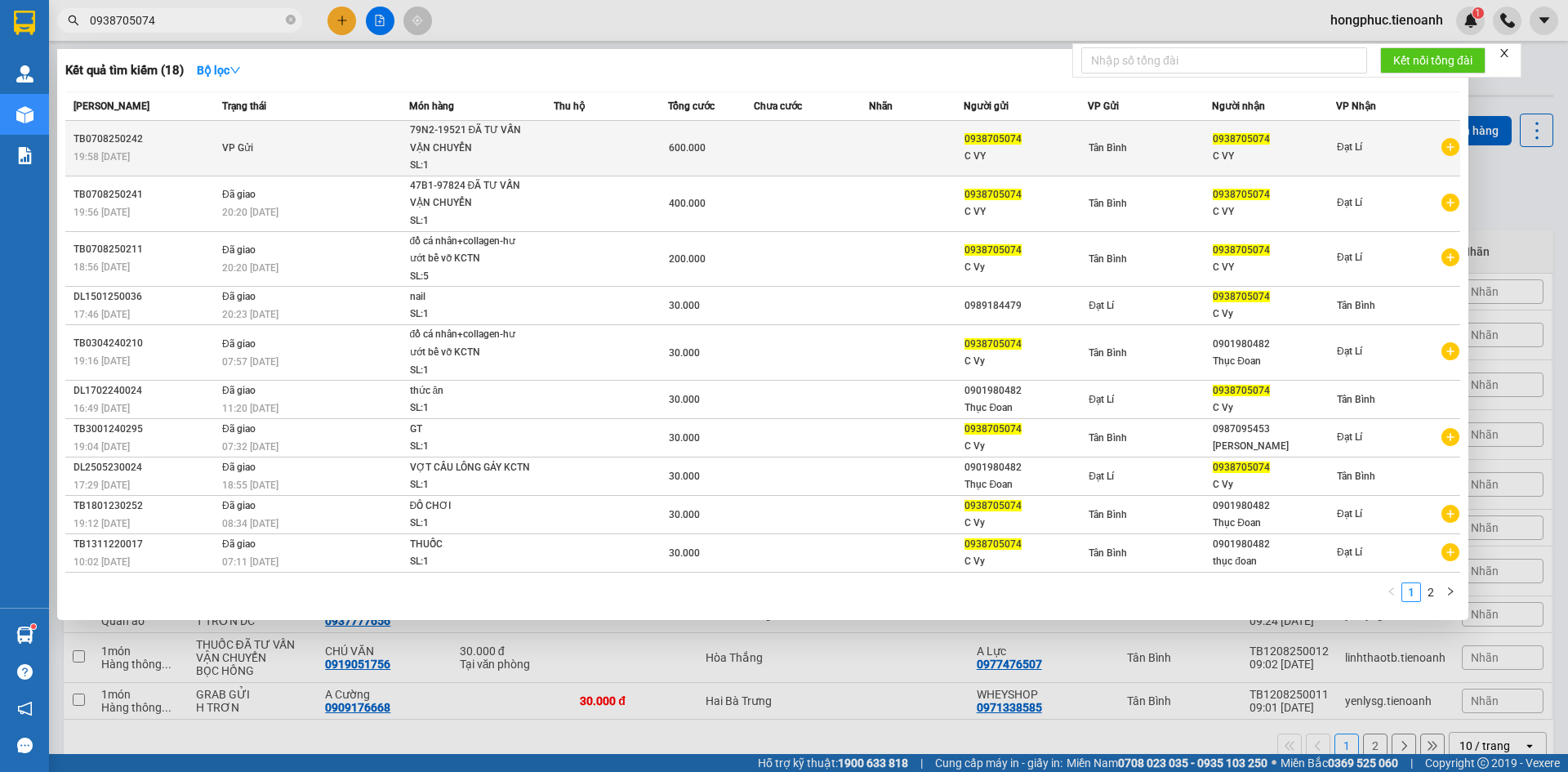
click at [162, 139] on div "TB0708250242" at bounding box center [146, 139] width 144 height 17
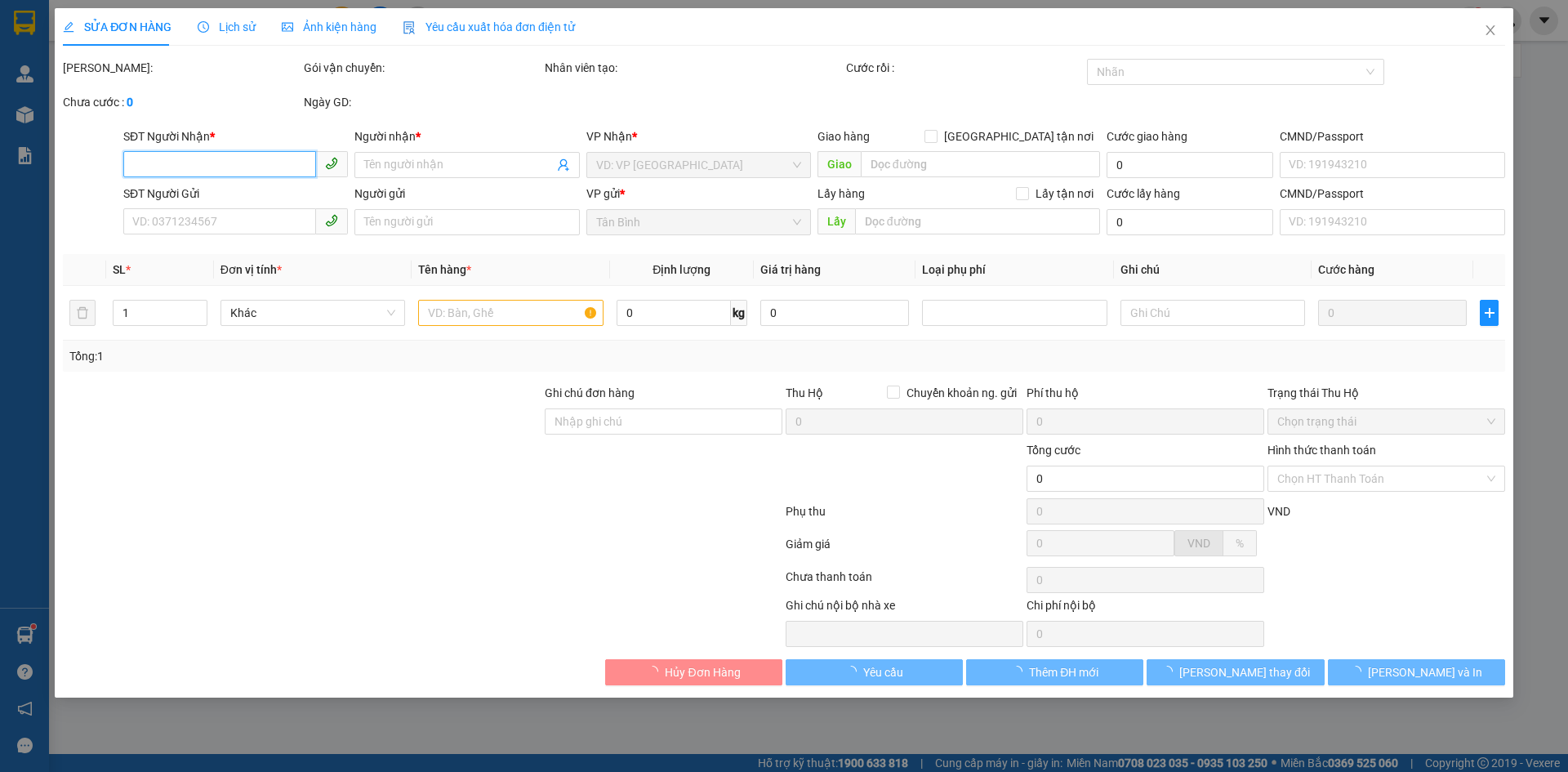
type input "0938705074"
type input "C VY"
type input "0938705074"
type input "C VY"
type input "06630002367"
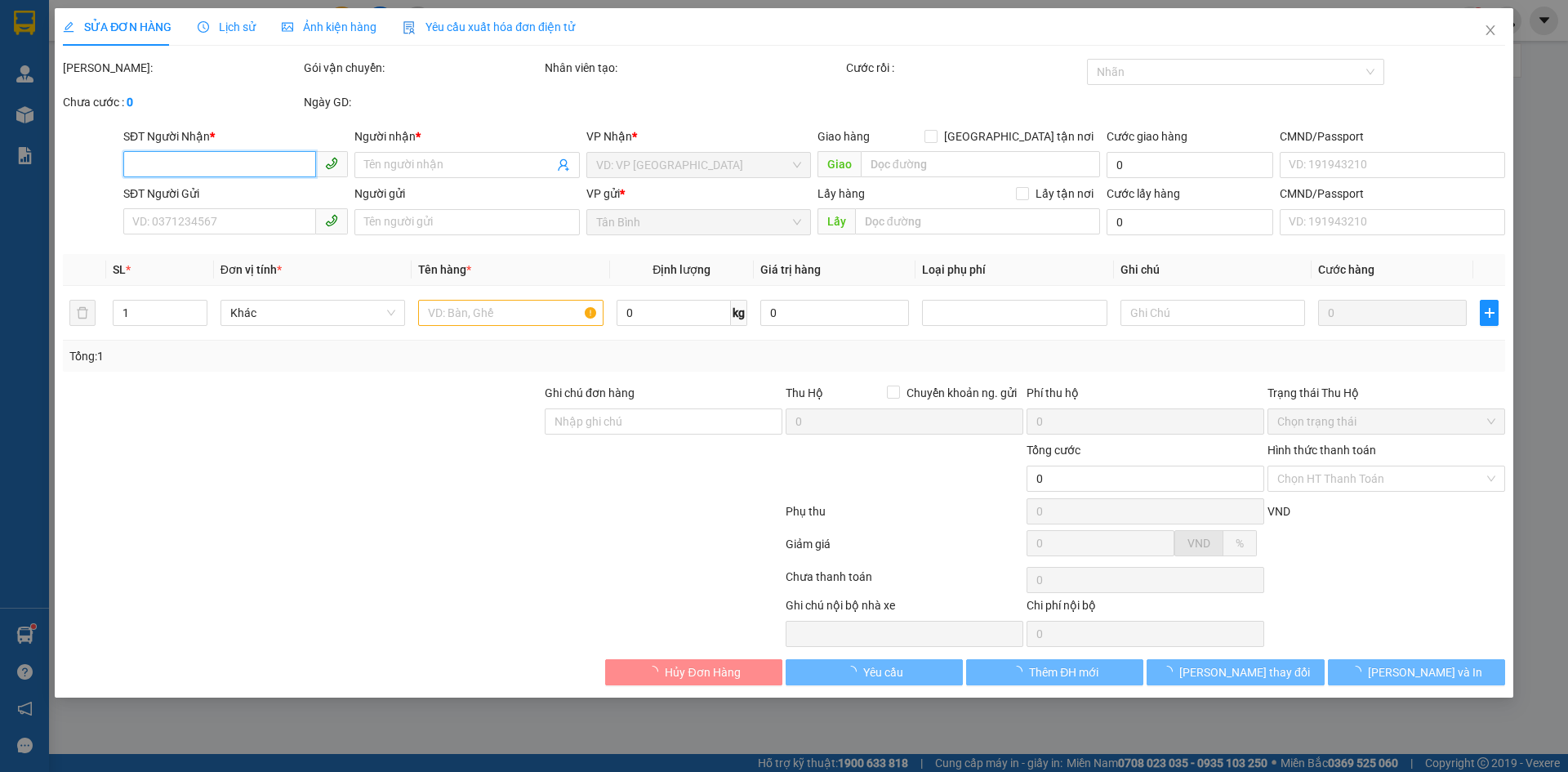
type input "600.000"
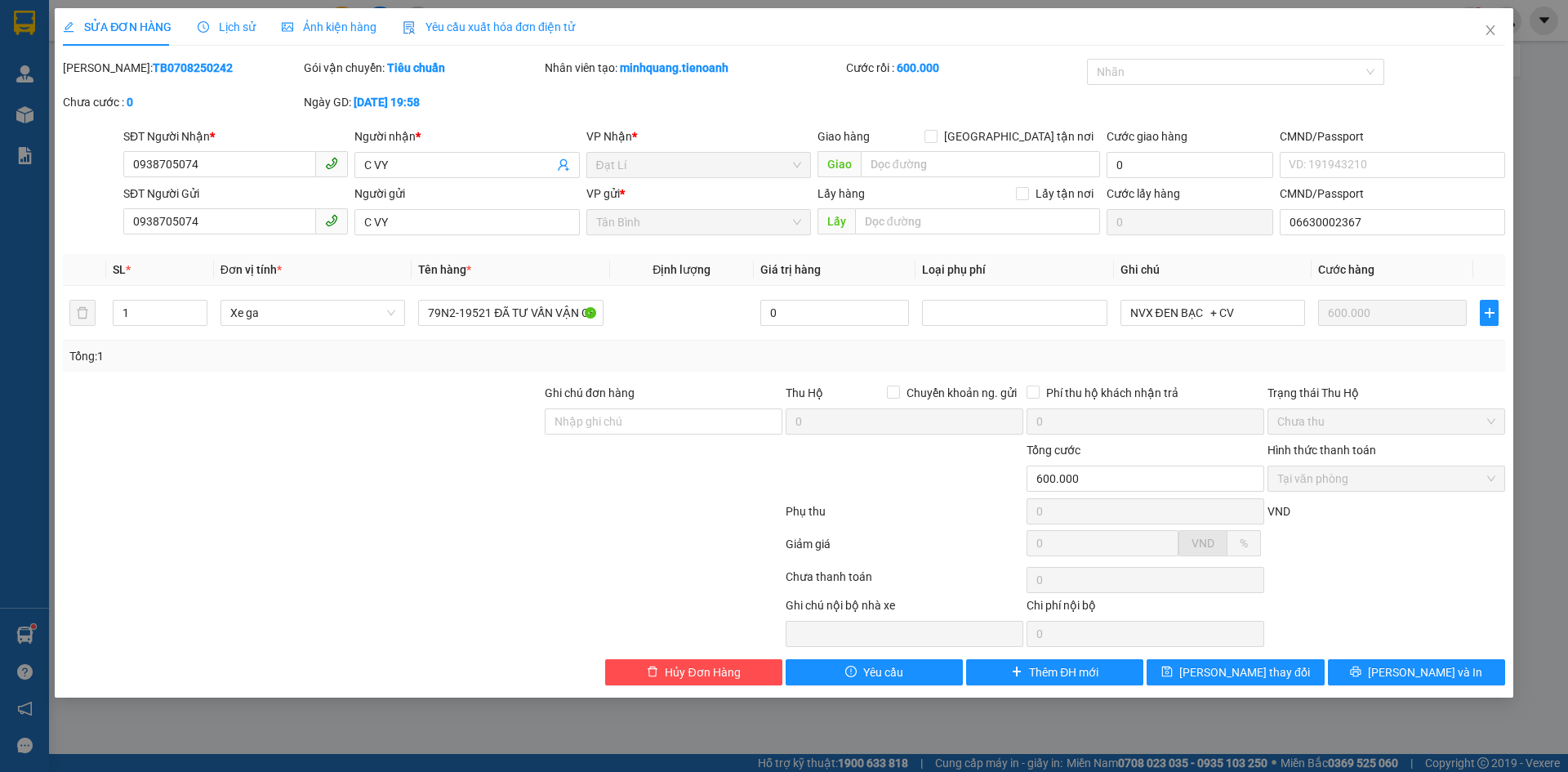
click at [238, 32] on span "Lịch sử" at bounding box center [227, 27] width 58 height 13
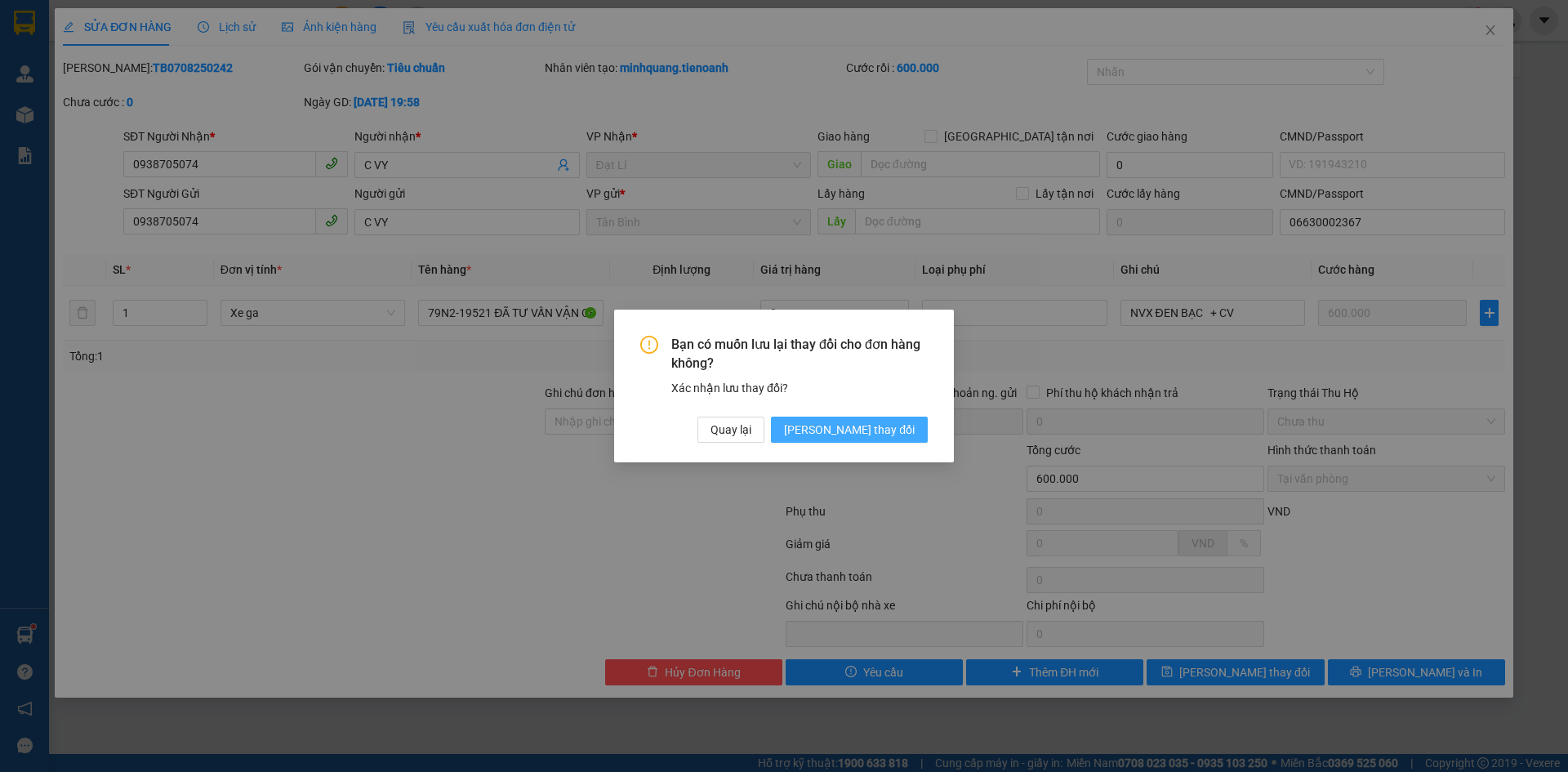
click at [877, 421] on span "[PERSON_NAME] thay đổi" at bounding box center [849, 429] width 131 height 18
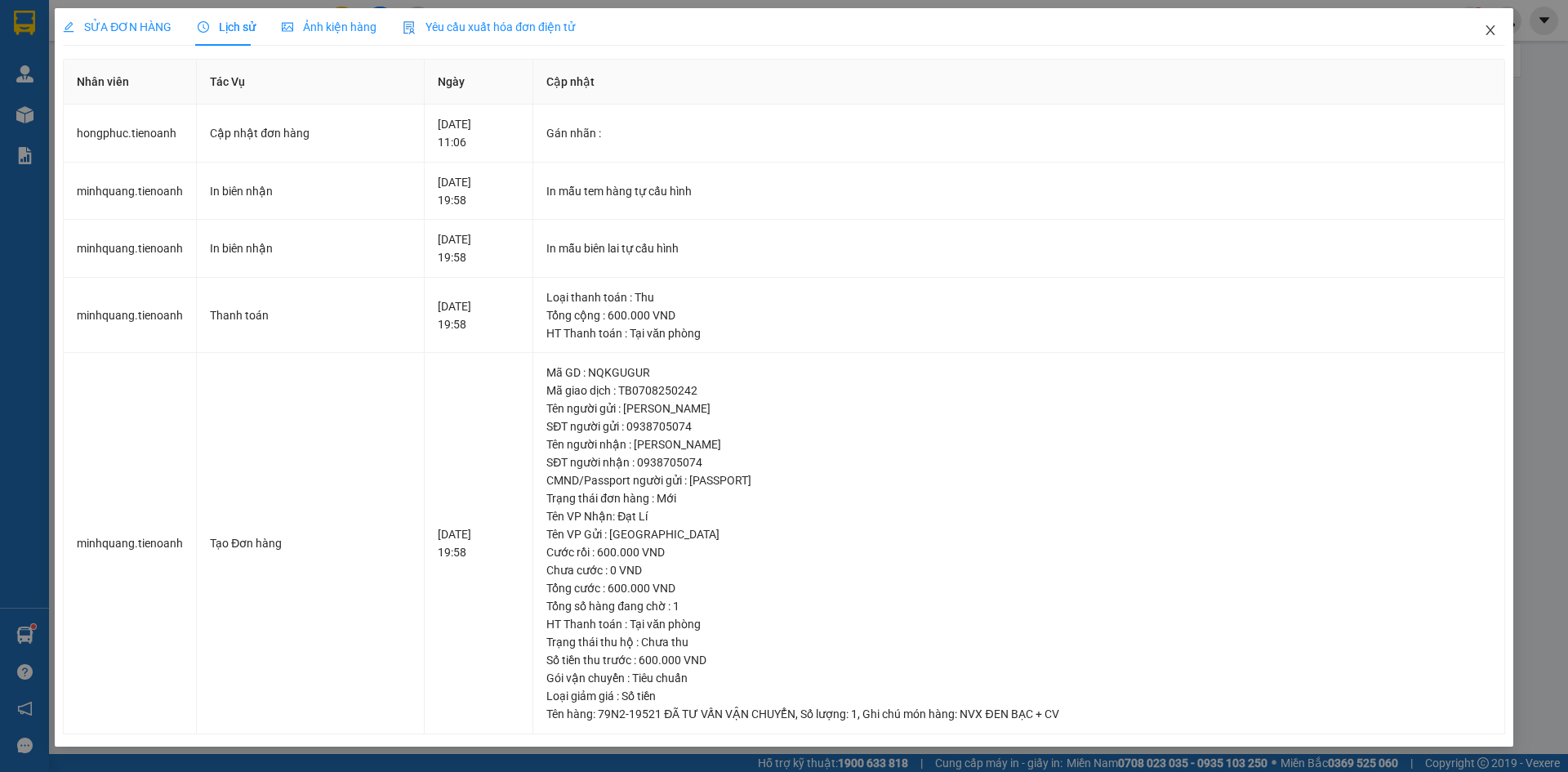
click at [1493, 32] on icon "close" at bounding box center [1490, 30] width 13 height 13
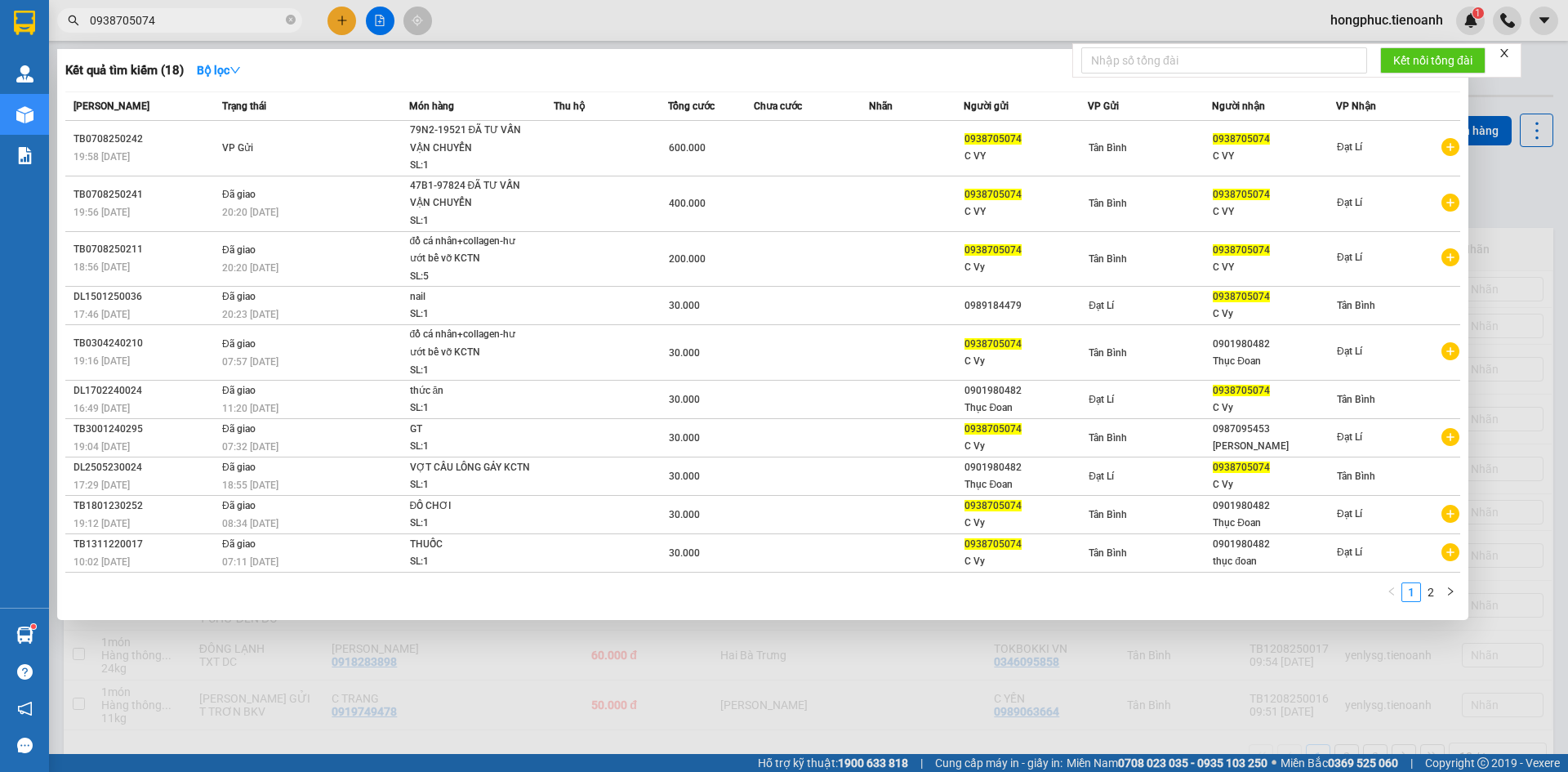
click at [167, 28] on input "0938705074" at bounding box center [186, 21] width 193 height 18
